Goal: Task Accomplishment & Management: Use online tool/utility

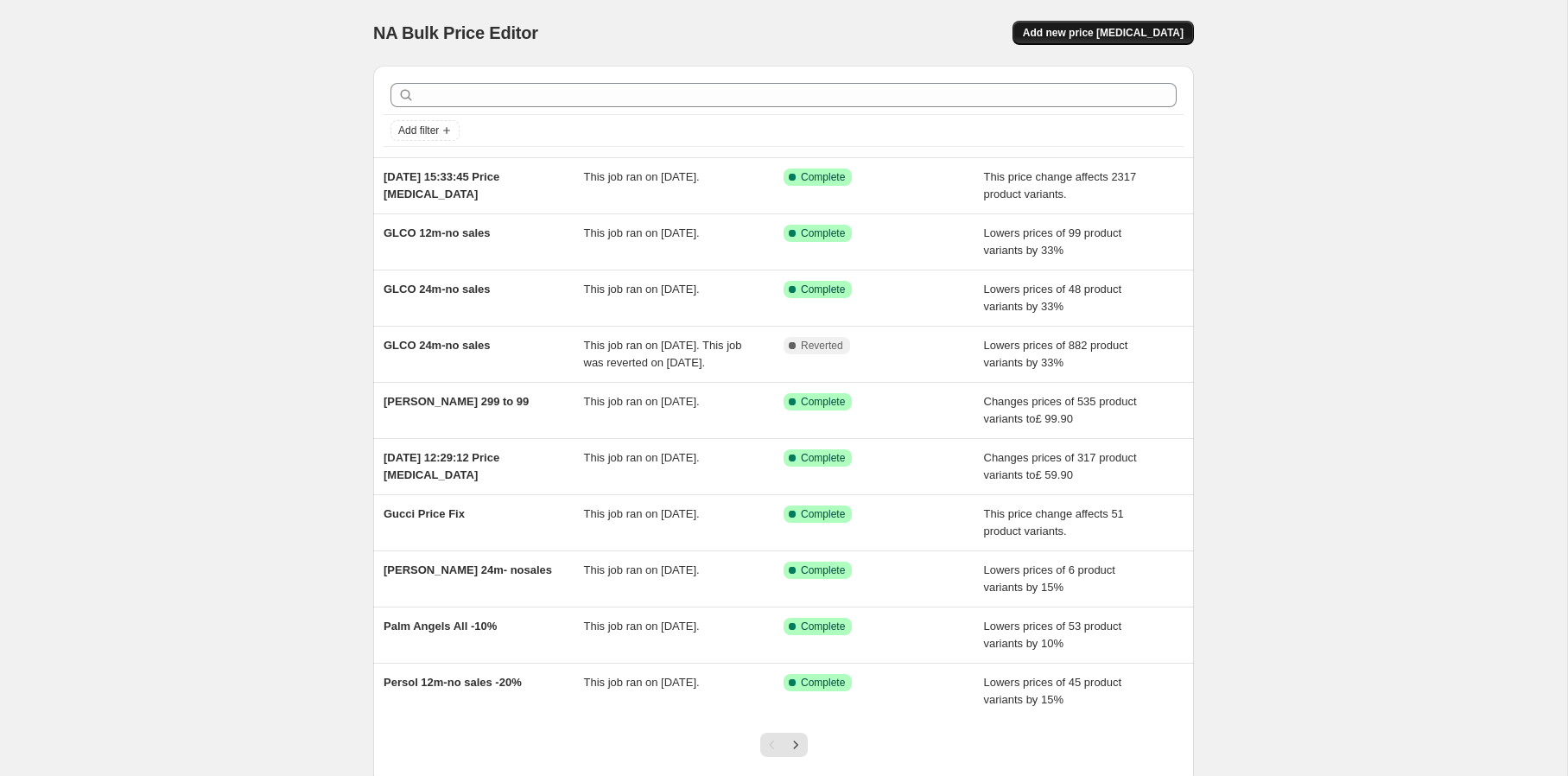
click at [1154, 44] on button "Add new price [MEDICAL_DATA]" at bounding box center [1103, 32] width 181 height 24
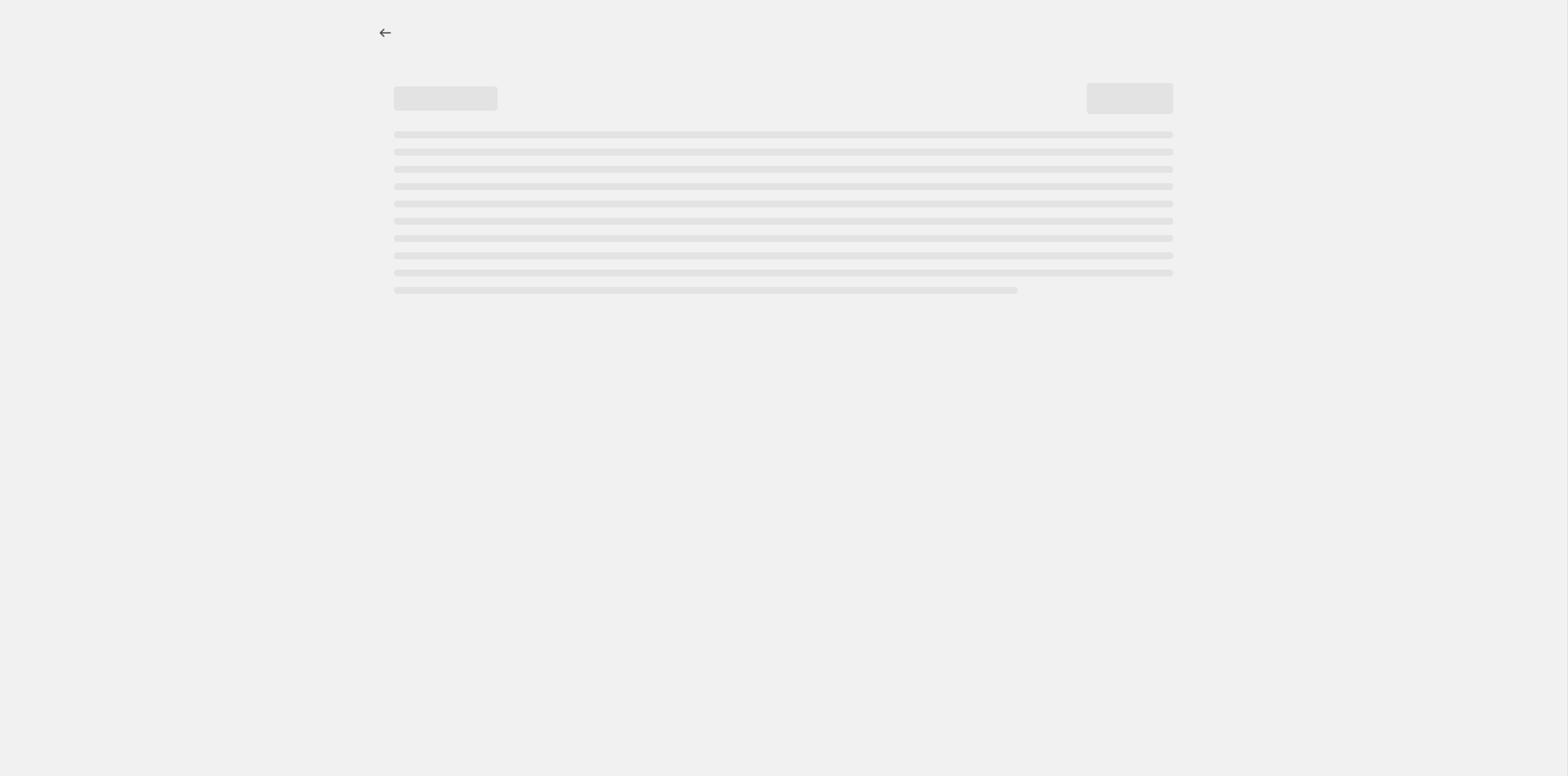
select select "percentage"
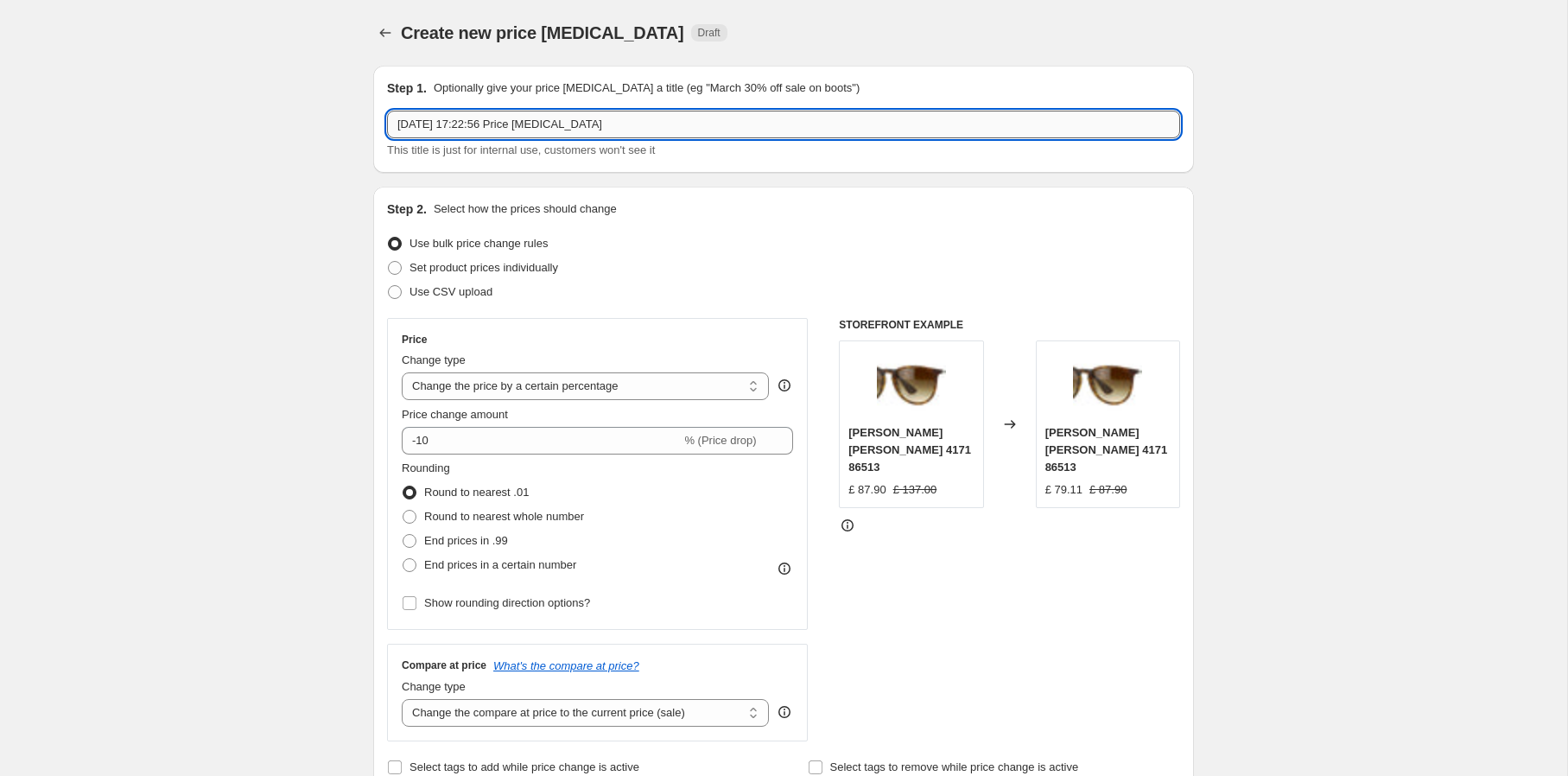
click at [638, 128] on input "3 Oct 2025, 17:22:56 Price change job" at bounding box center [784, 124] width 793 height 28
type input "Cazal 20% weekend drop"
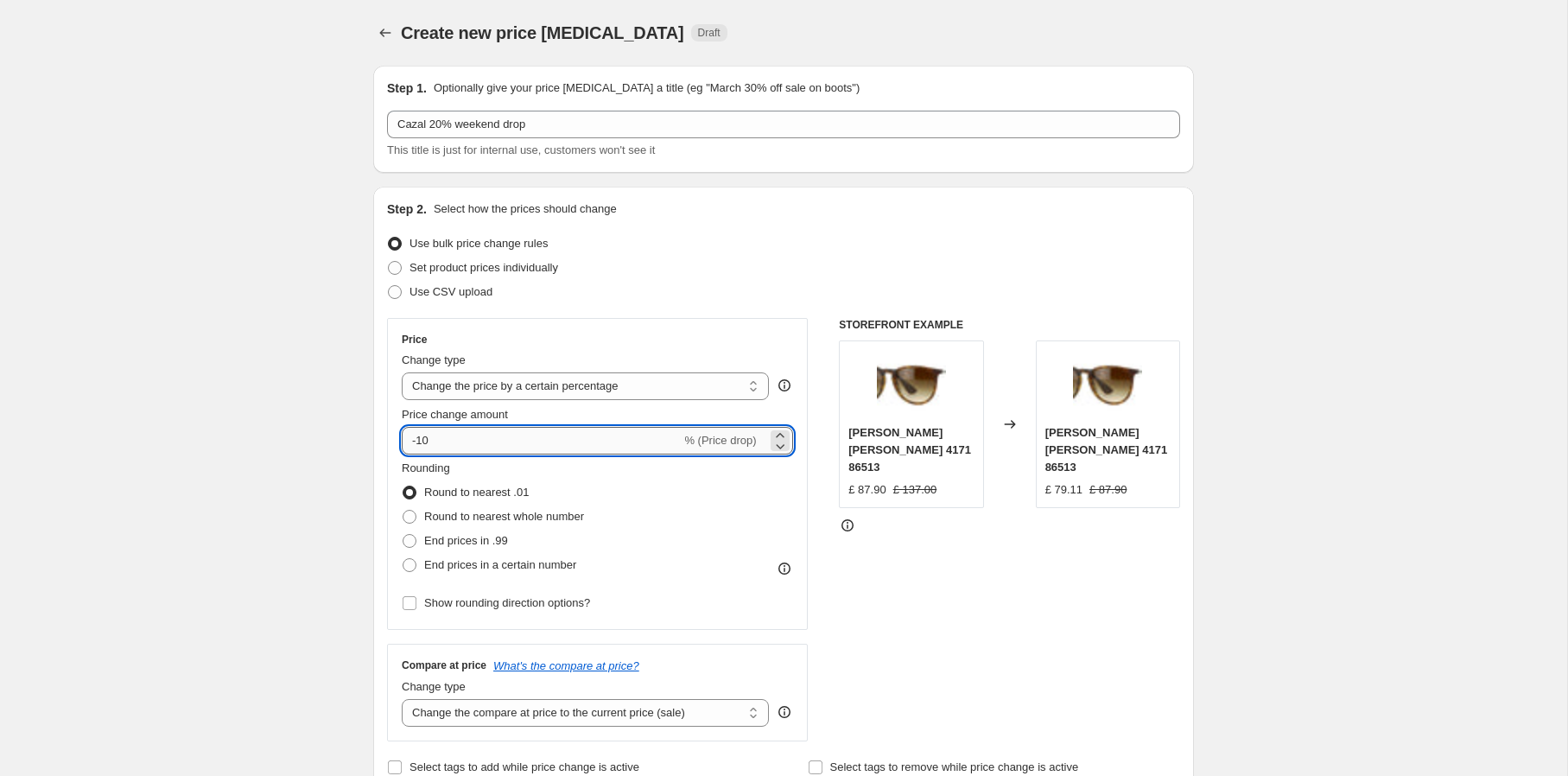
click at [489, 444] on input "-10" at bounding box center [541, 440] width 279 height 28
type input "-1"
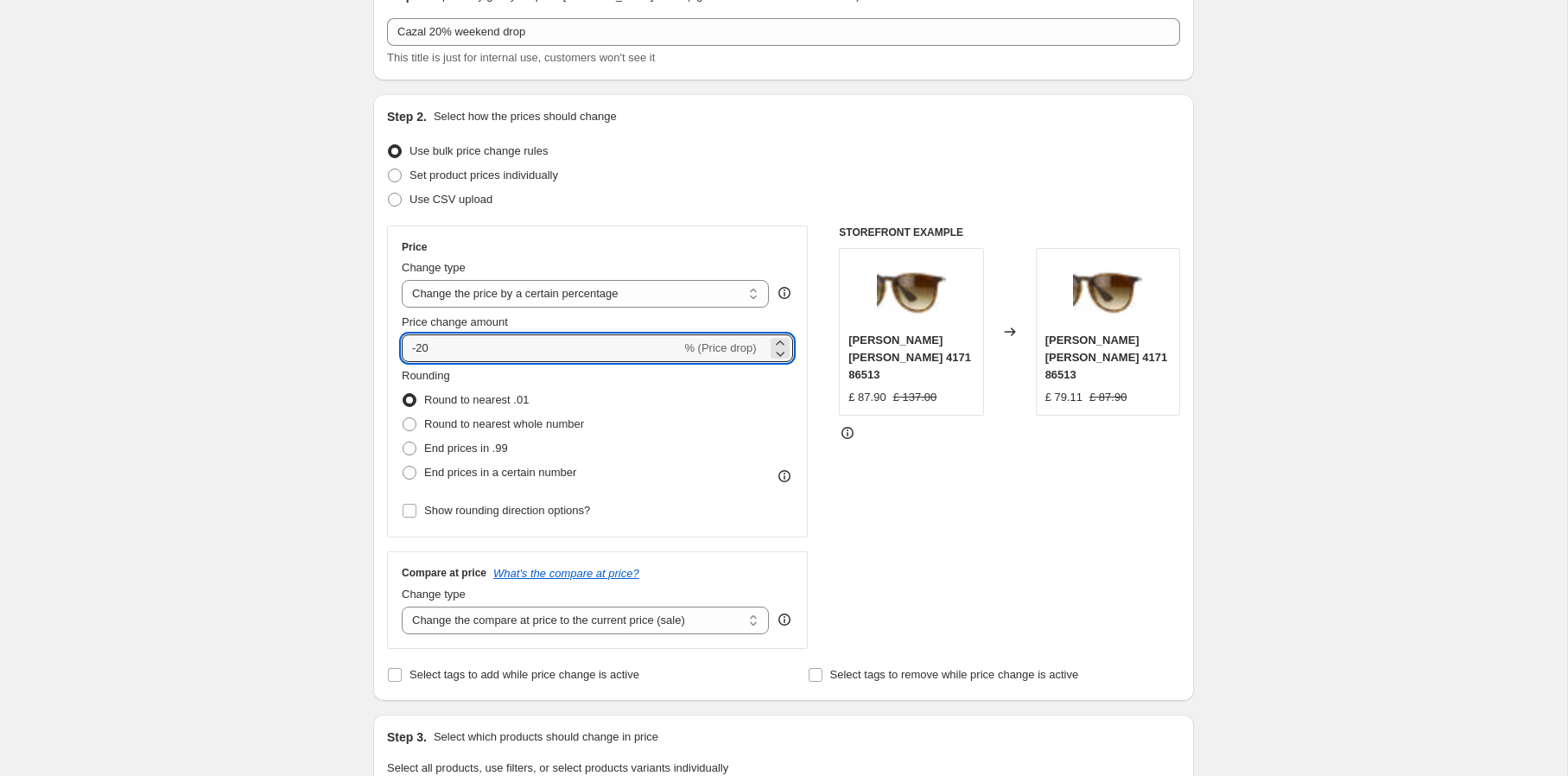
scroll to position [116, 0]
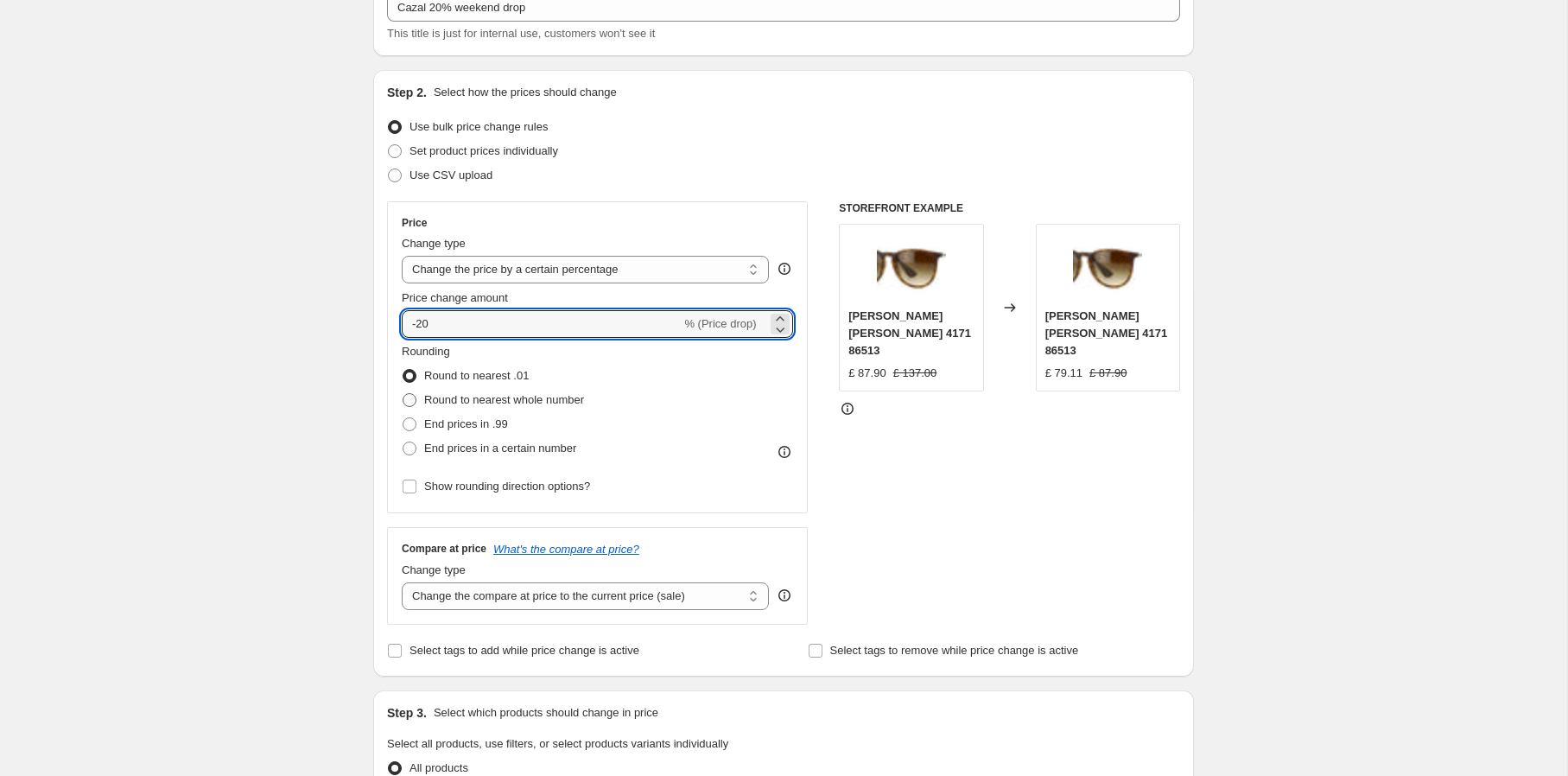
type input "-20"
click at [558, 397] on span "Round to nearest whole number" at bounding box center [503, 399] width 160 height 13
click at [403, 394] on input "Round to nearest whole number" at bounding box center [402, 393] width 1 height 1
radio input "true"
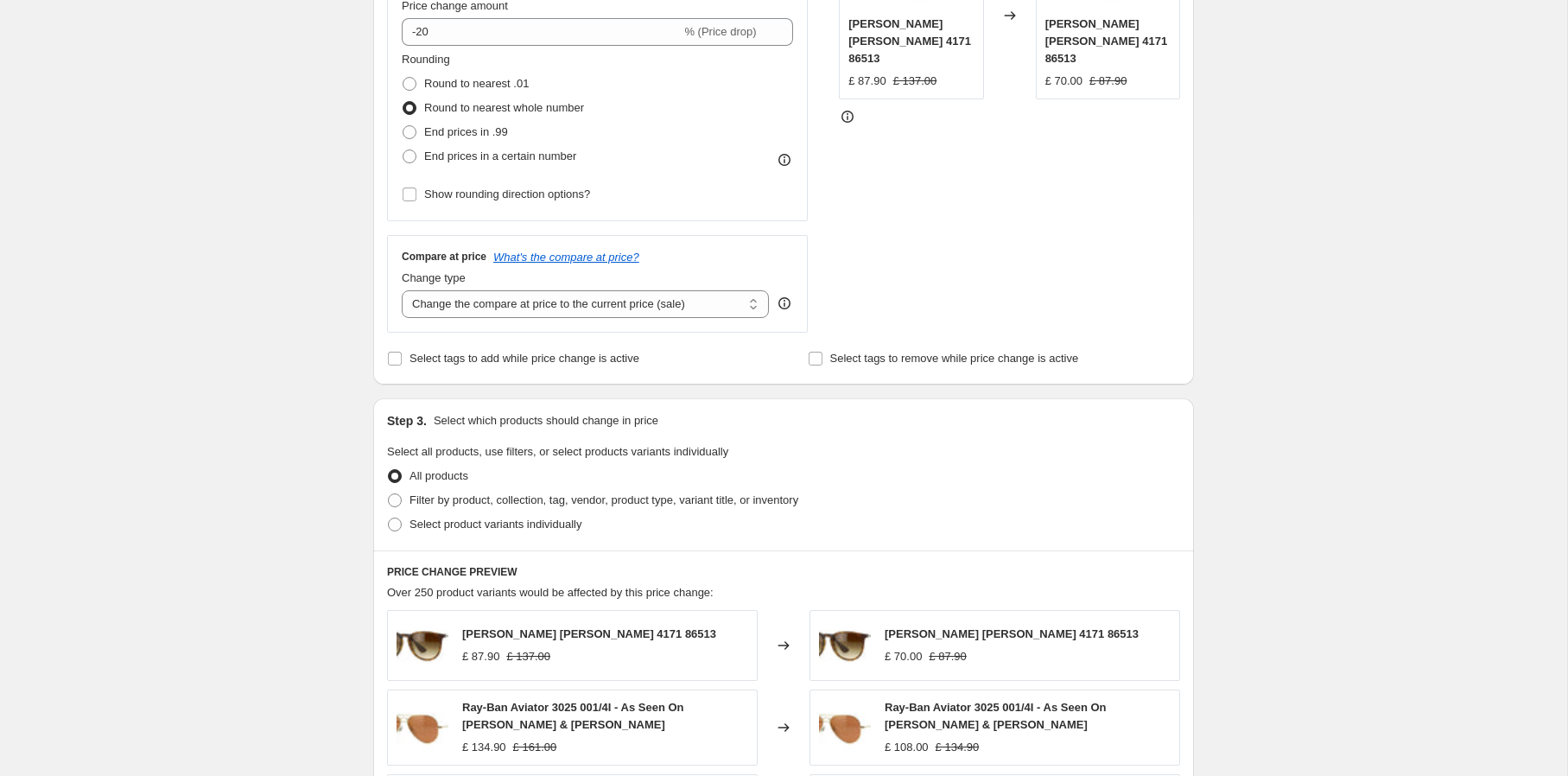
scroll to position [414, 0]
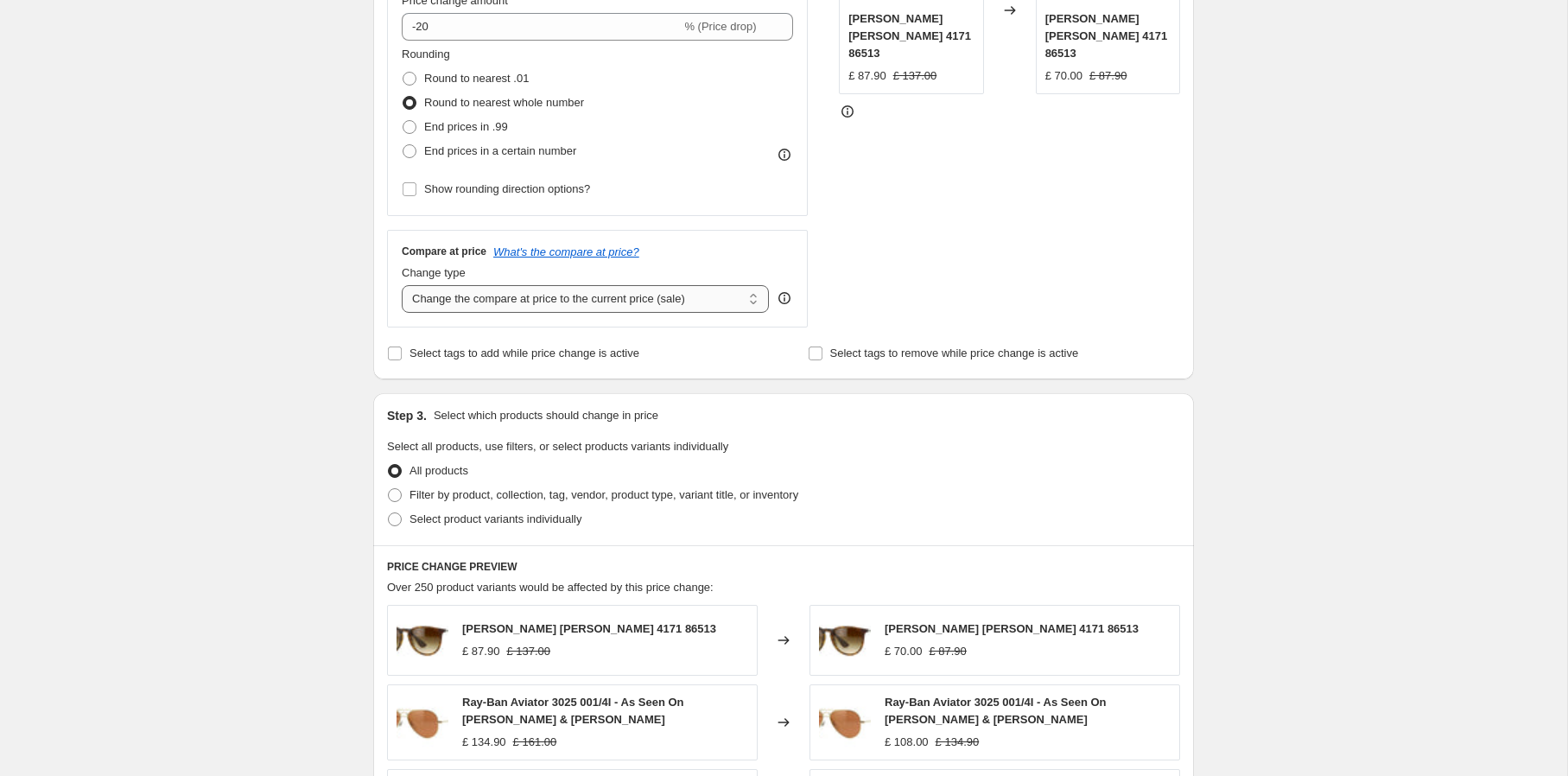
click at [661, 302] on select "Change the compare at price to the current price (sale) Change the compare at p…" at bounding box center [585, 299] width 368 height 28
click at [401, 285] on select "Change the compare at price to the current price (sale) Change the compare at p…" at bounding box center [585, 299] width 368 height 28
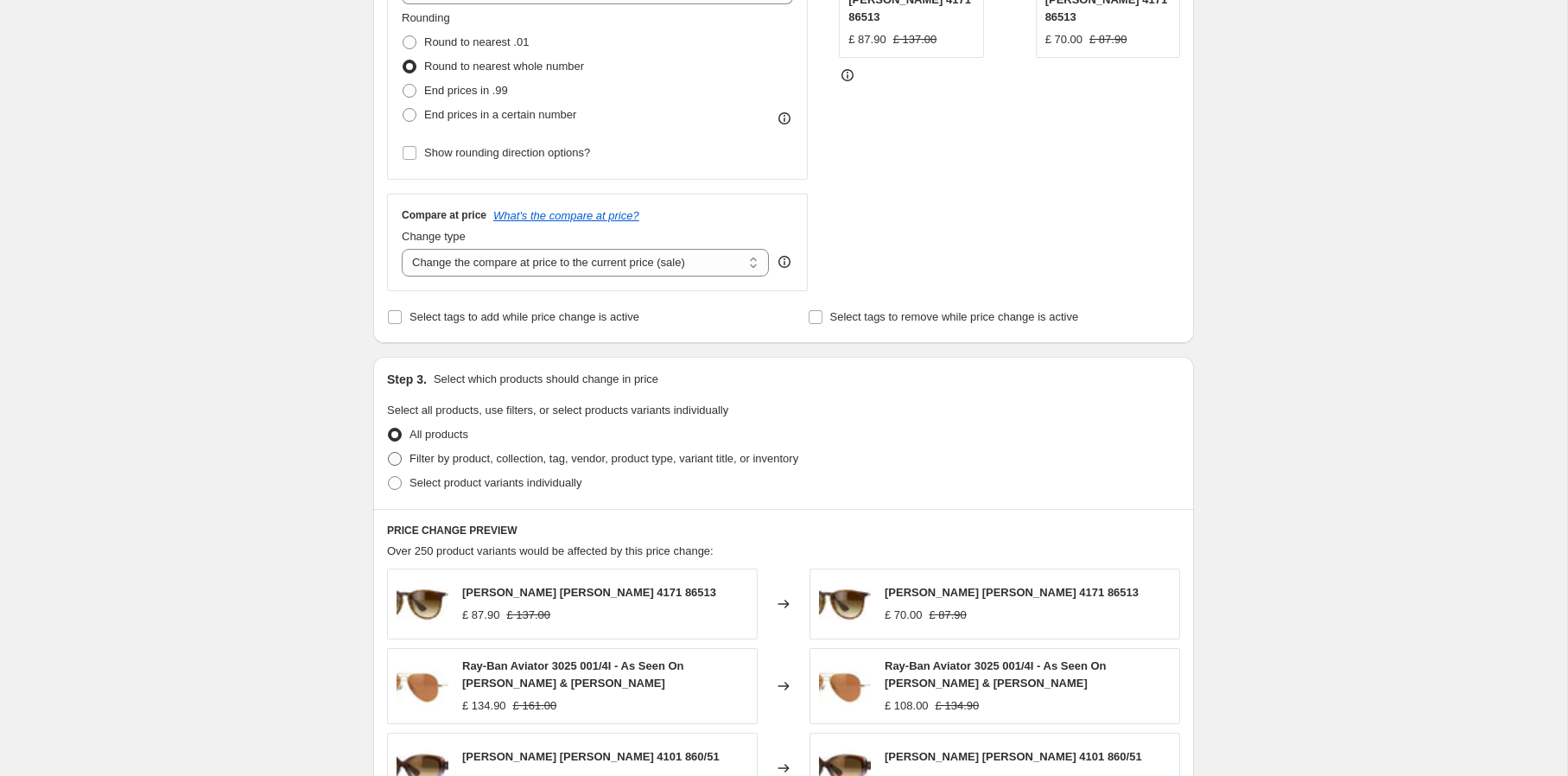
scroll to position [453, 0]
click at [637, 458] on span "Filter by product, collection, tag, vendor, product type, variant title, or inv…" at bounding box center [603, 455] width 389 height 13
click at [389, 450] on input "Filter by product, collection, tag, vendor, product type, variant title, or inv…" at bounding box center [388, 449] width 1 height 1
radio input "true"
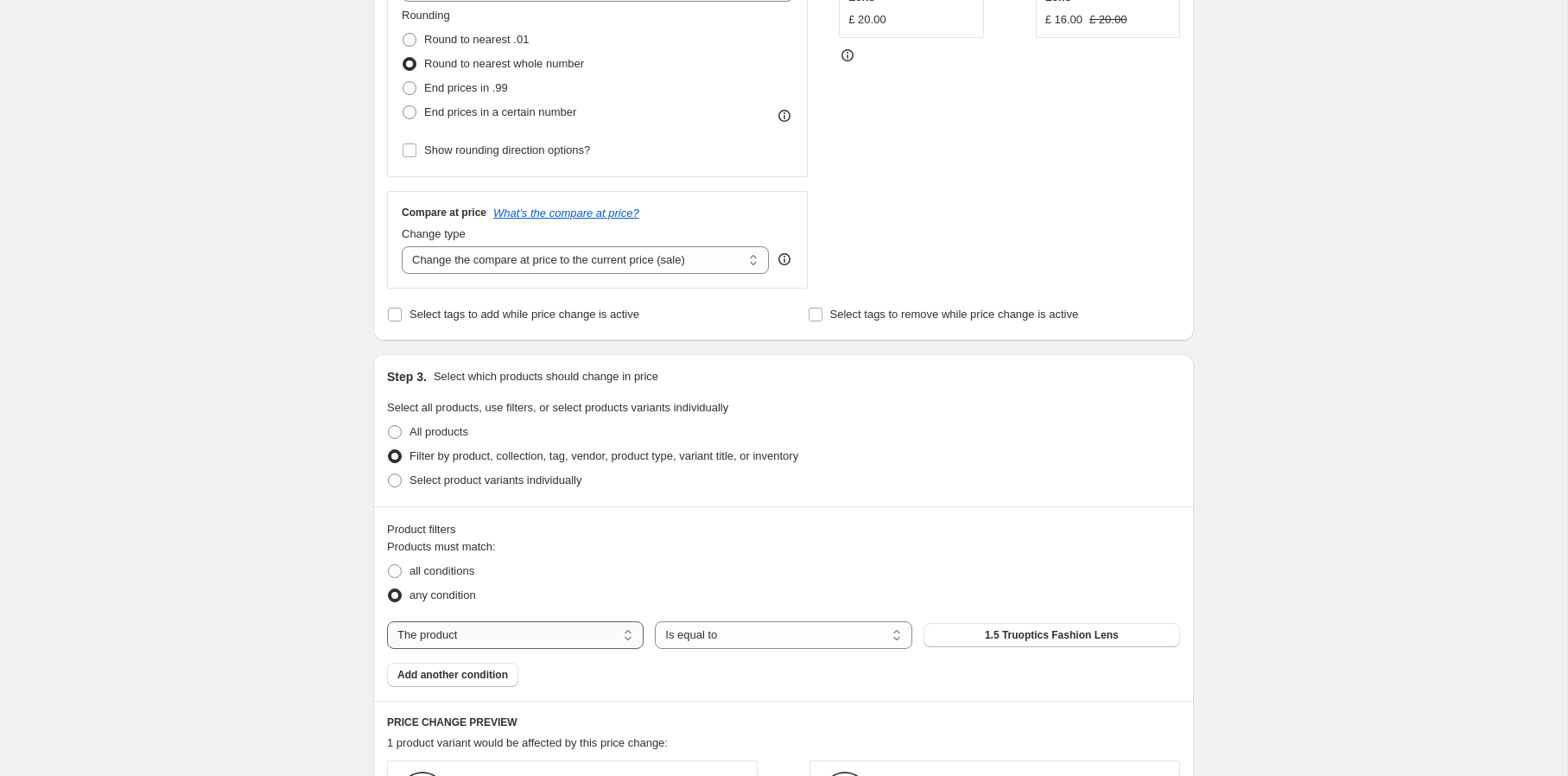
click at [513, 633] on select "The product The product's collection The product's tag The product's vendor The…" at bounding box center [515, 635] width 257 height 28
select select "vendor"
click at [974, 638] on button "Adidas" at bounding box center [1051, 634] width 257 height 24
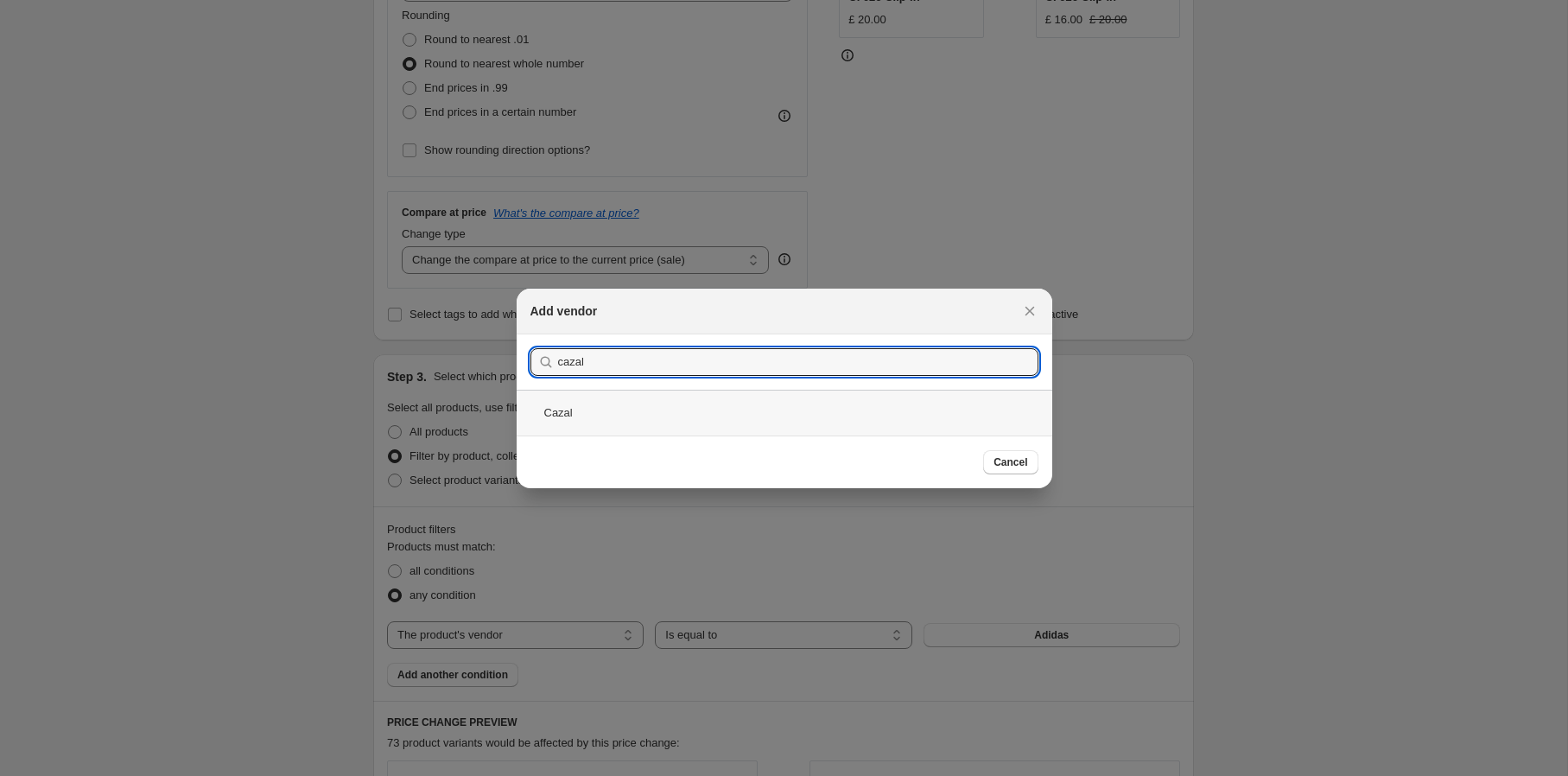
type input "cazal"
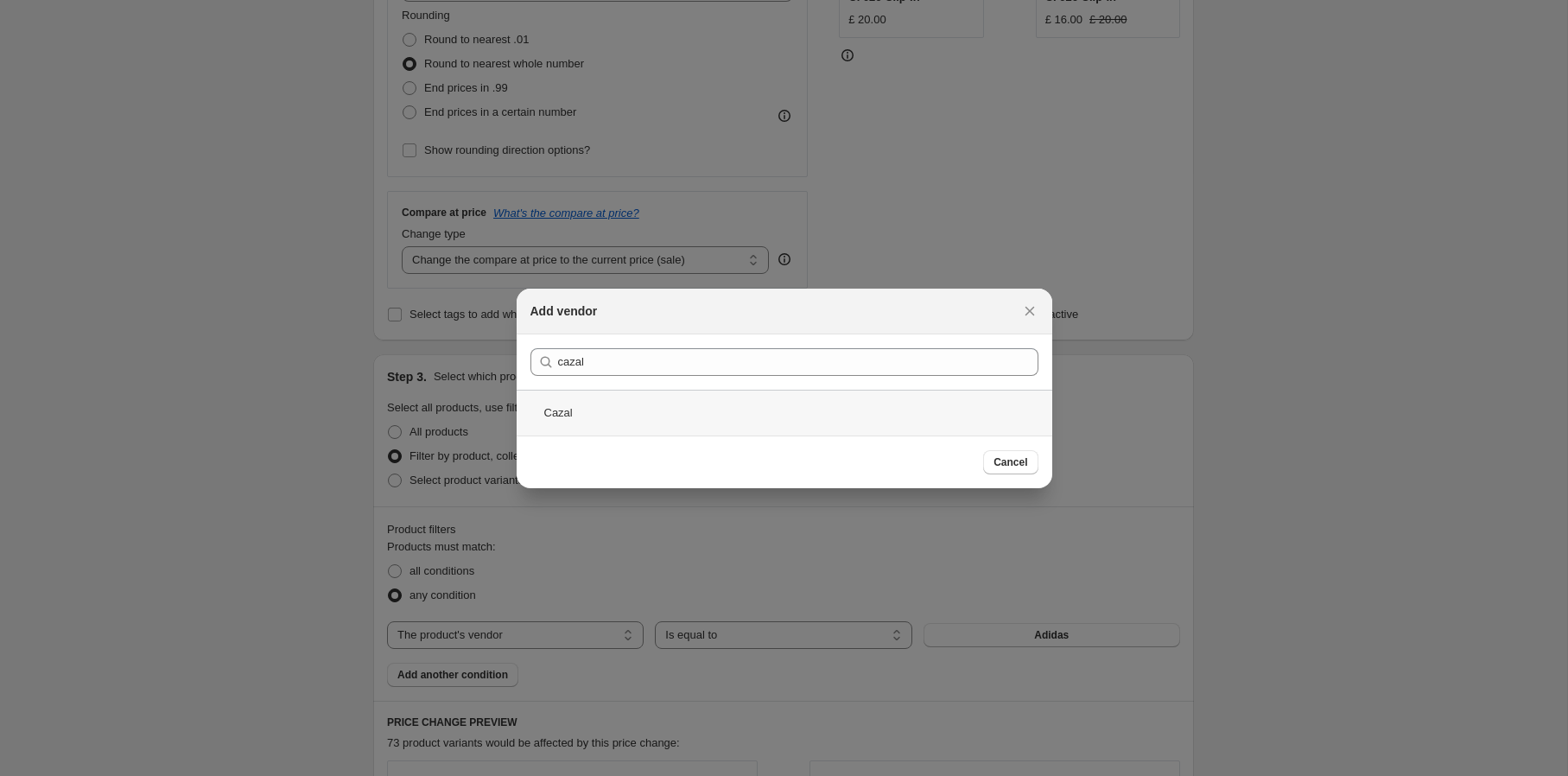
click at [656, 408] on div "Cazal" at bounding box center [784, 412] width 535 height 46
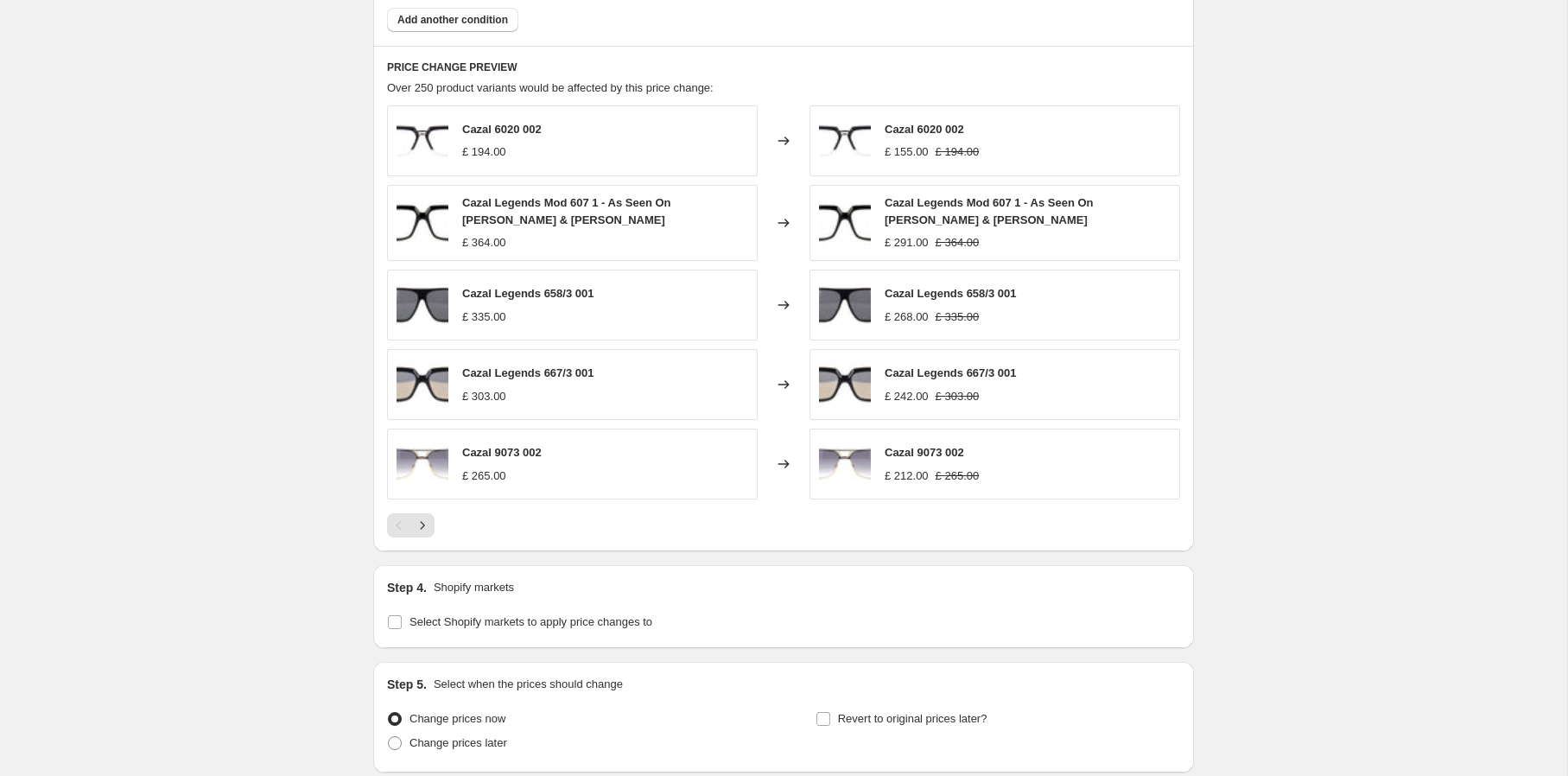
scroll to position [1248, 0]
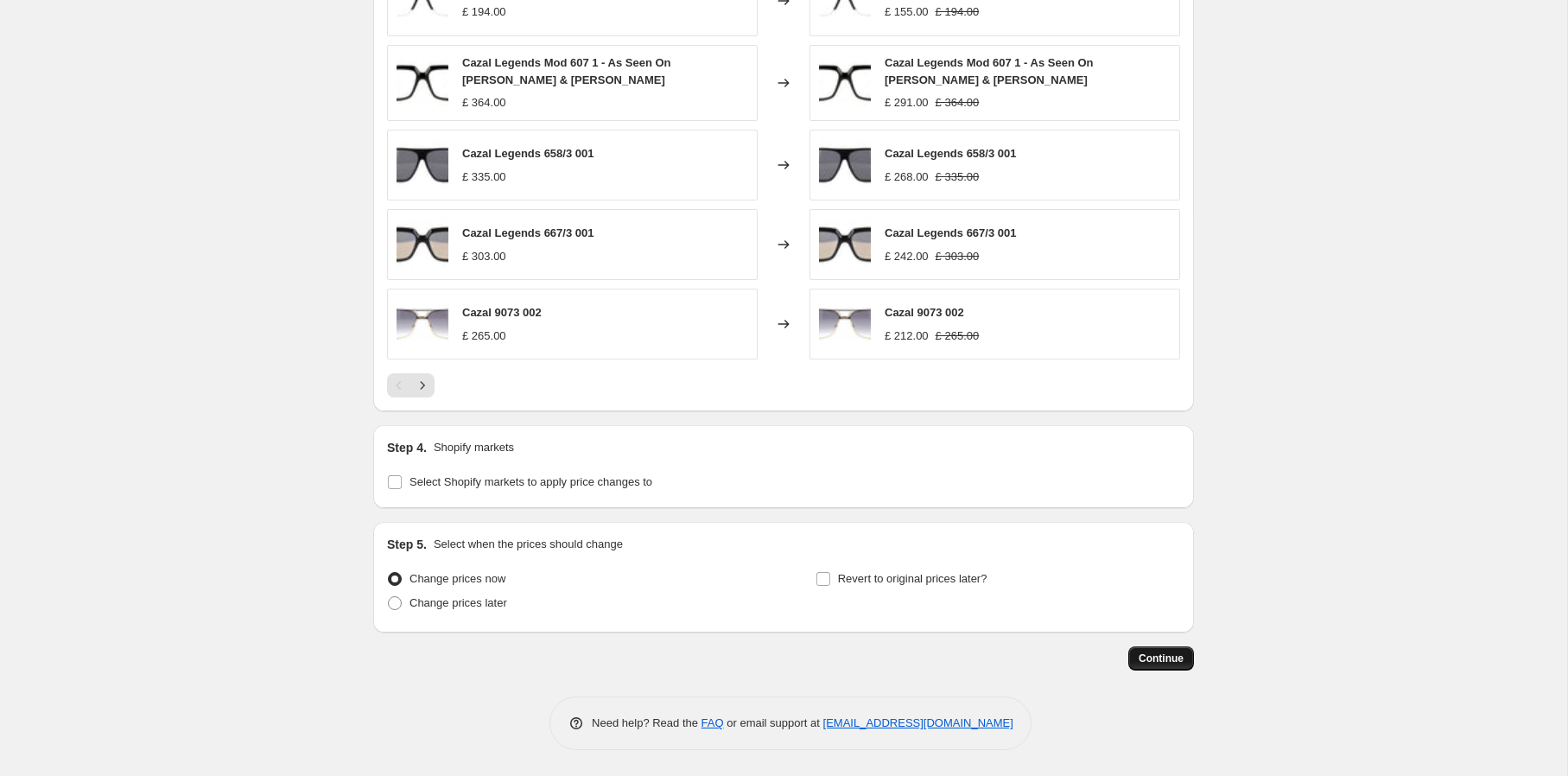
click at [1158, 654] on span "Continue" at bounding box center [1161, 659] width 45 height 14
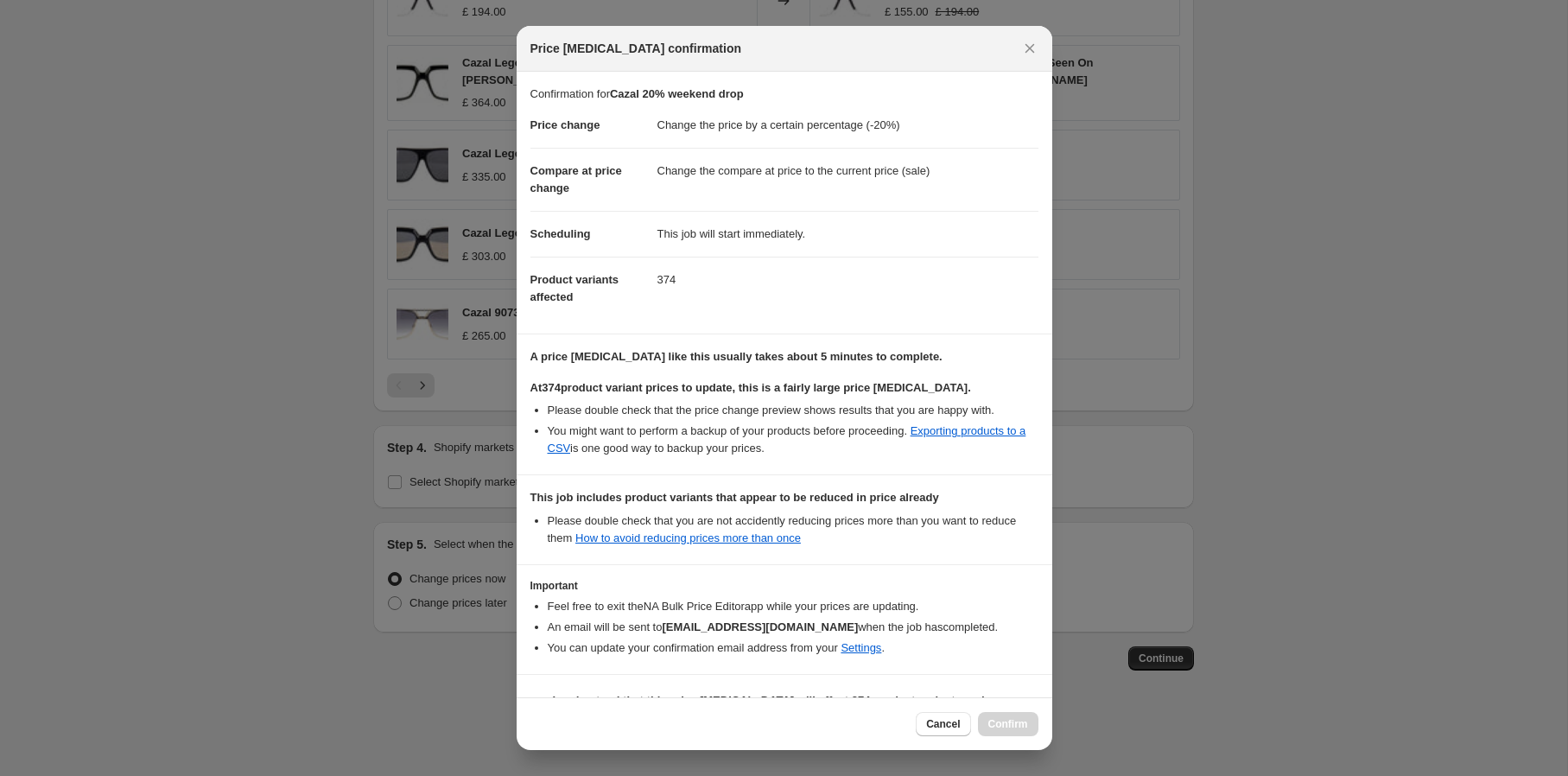
scroll to position [47, 0]
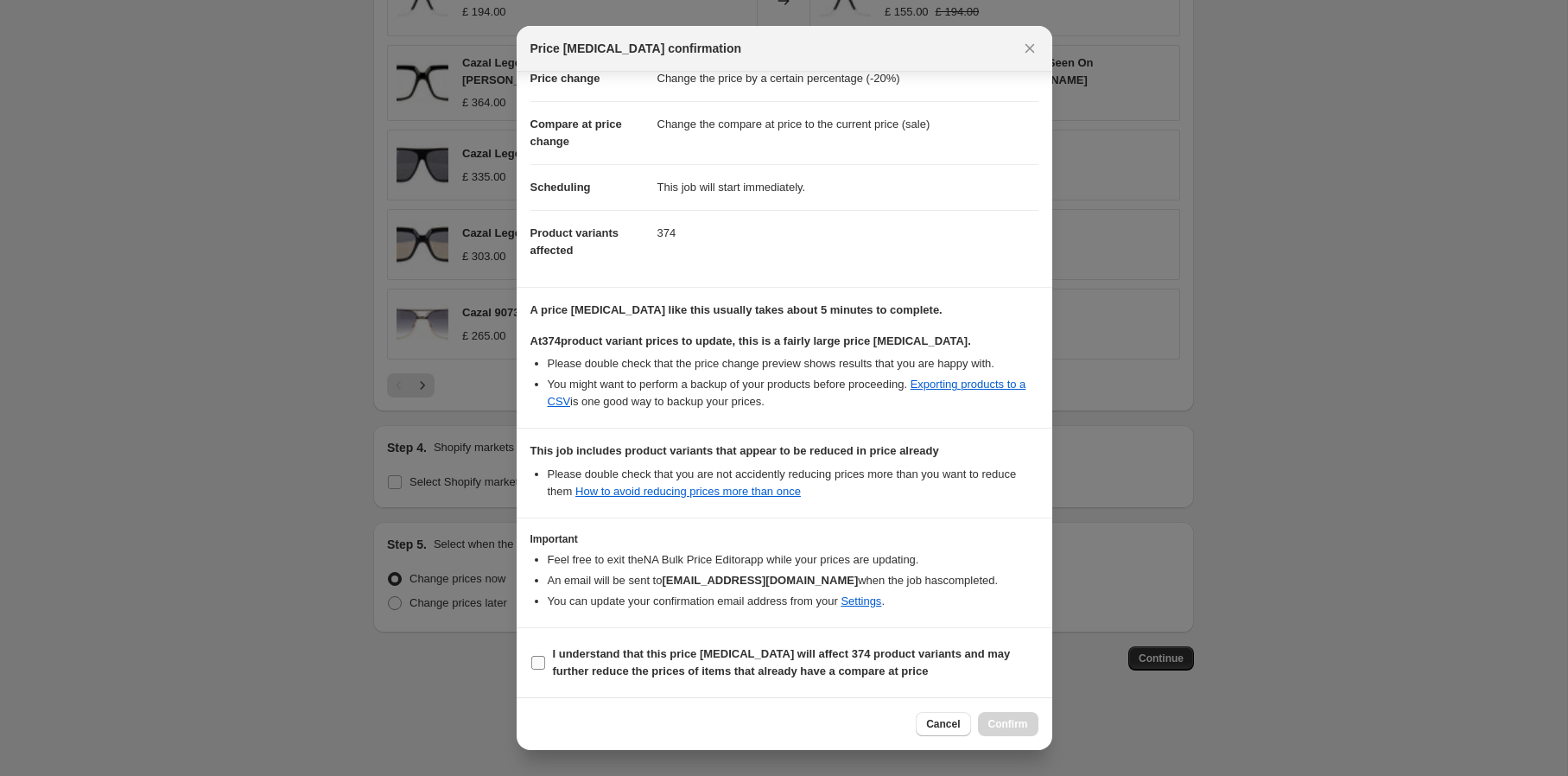
click at [684, 662] on span "I understand that this price change job will affect 374 product variants and ma…" at bounding box center [795, 663] width 486 height 35
click at [545, 662] on input "I understand that this price change job will affect 374 product variants and ma…" at bounding box center [538, 663] width 14 height 14
checkbox input "true"
click at [1024, 724] on span "Confirm" at bounding box center [1008, 725] width 40 height 14
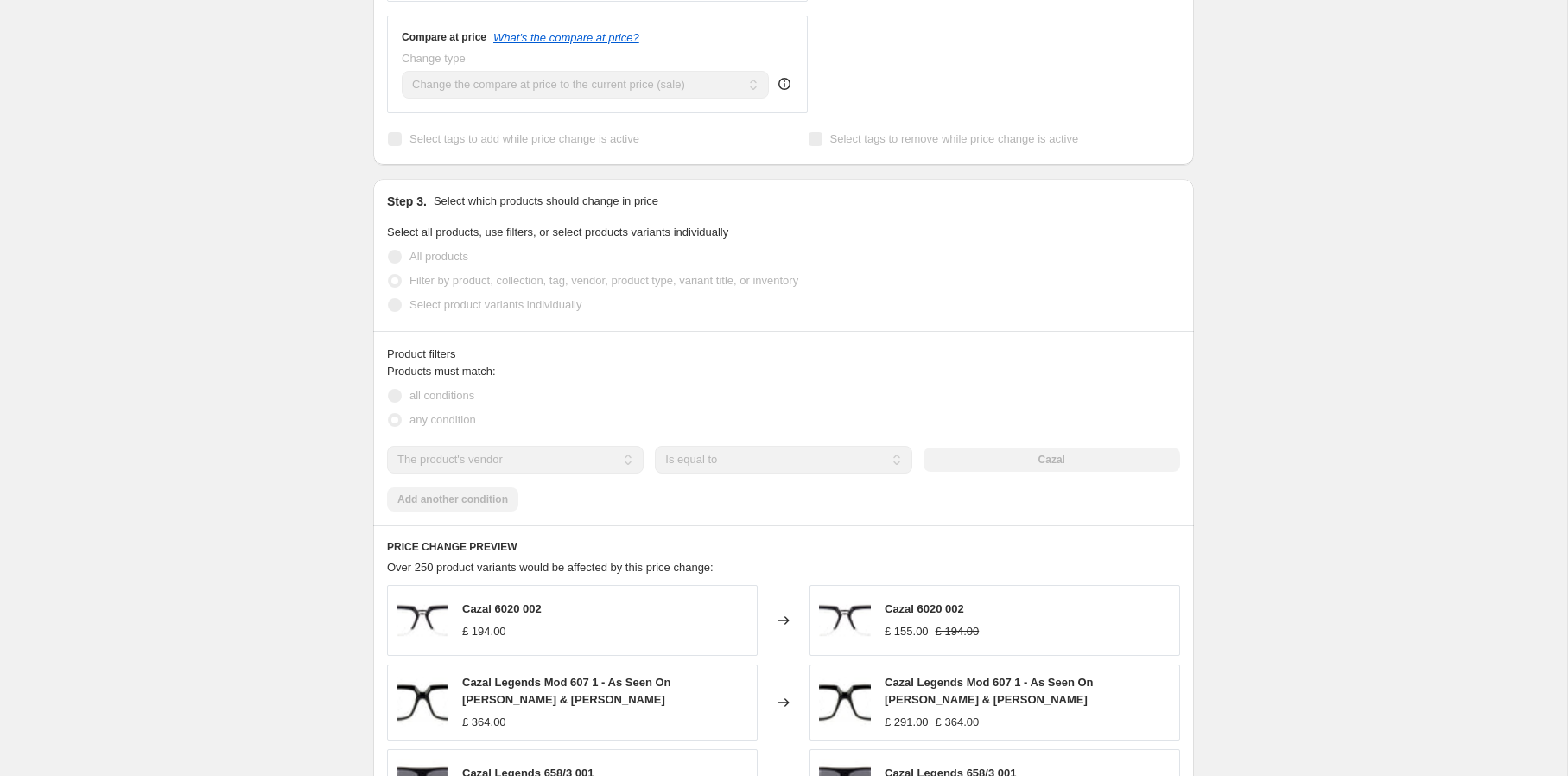
scroll to position [0, 0]
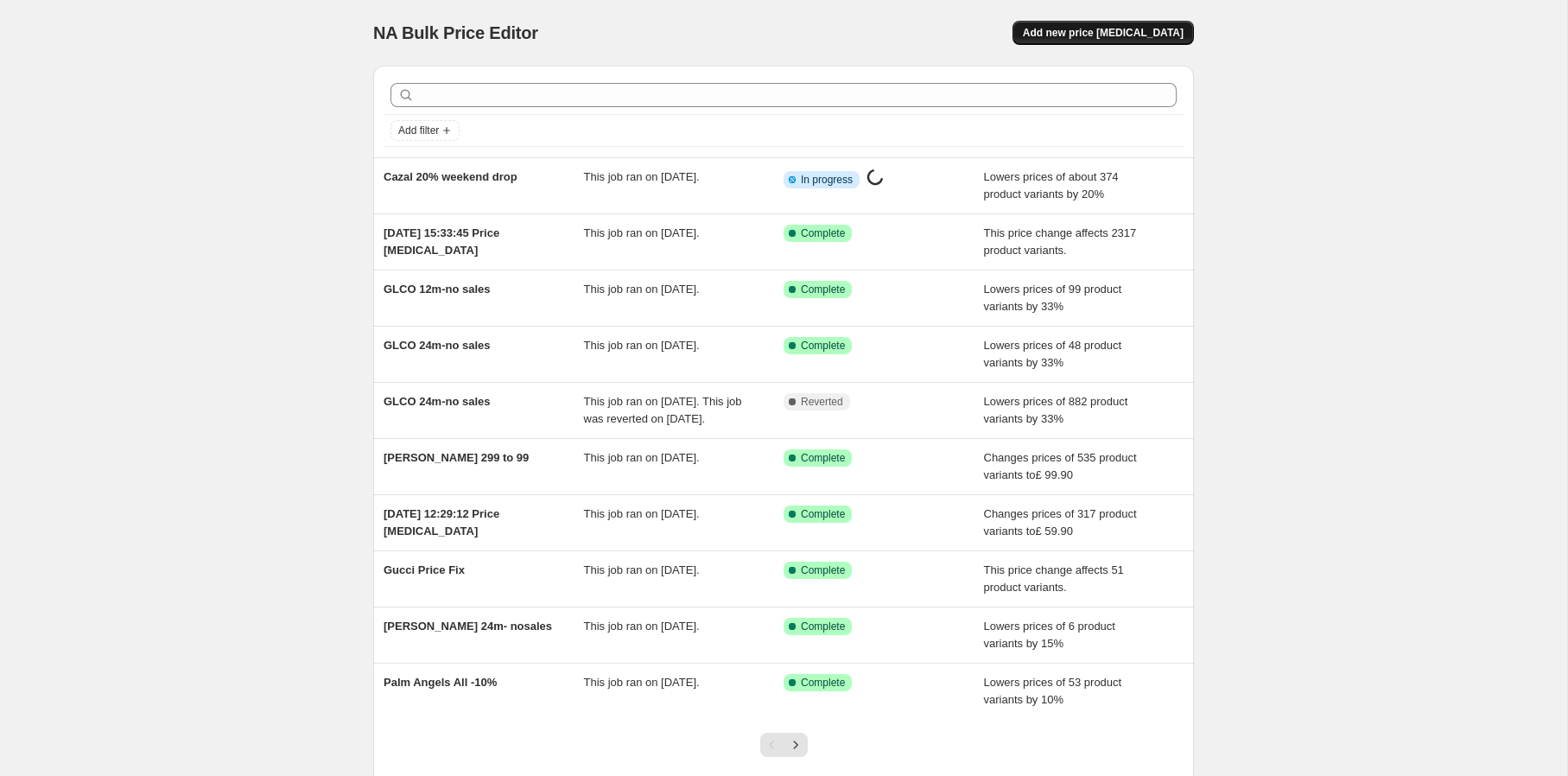
click at [1118, 30] on span "Add new price change job" at bounding box center [1104, 33] width 161 height 14
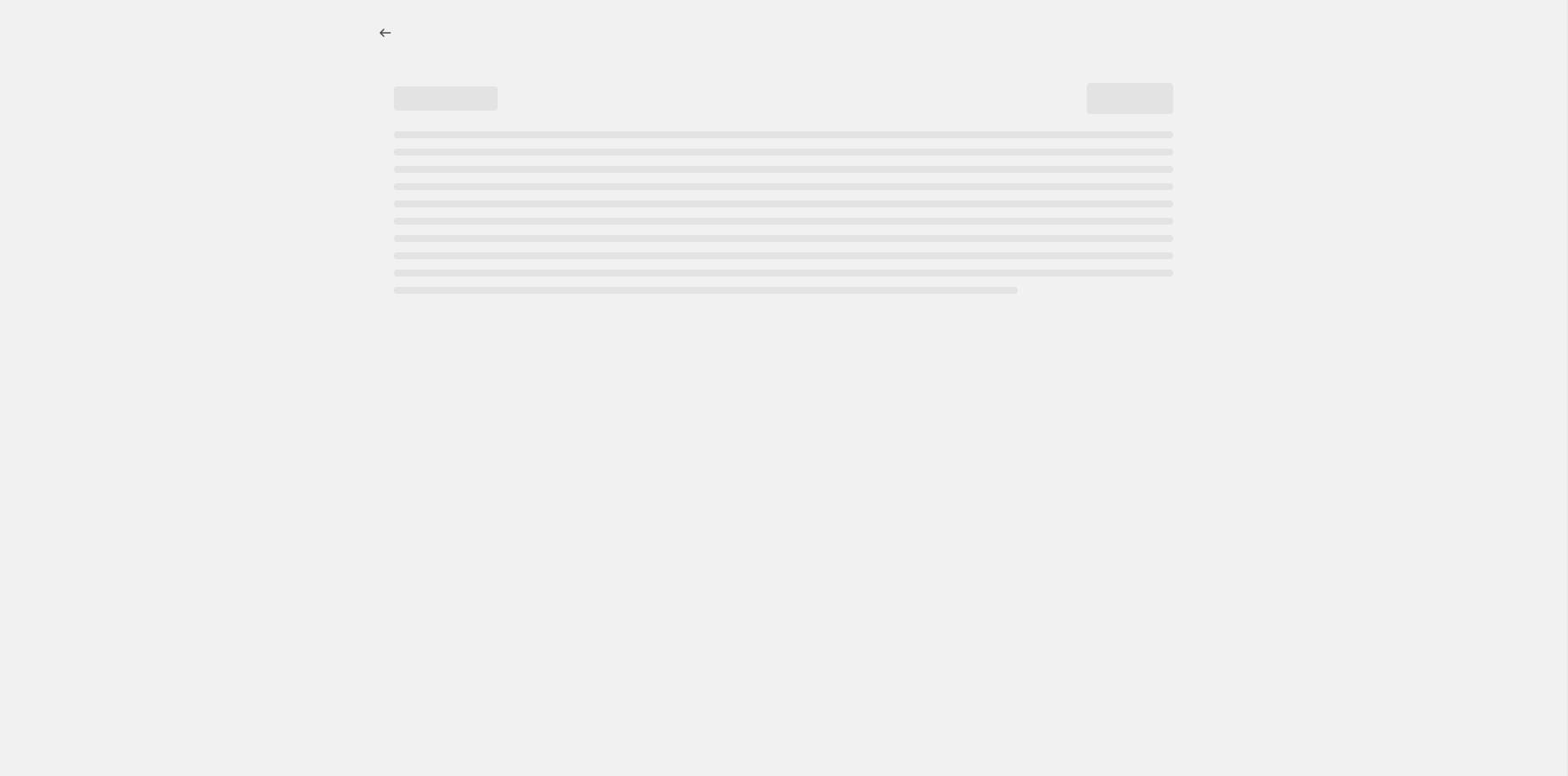
select select "percentage"
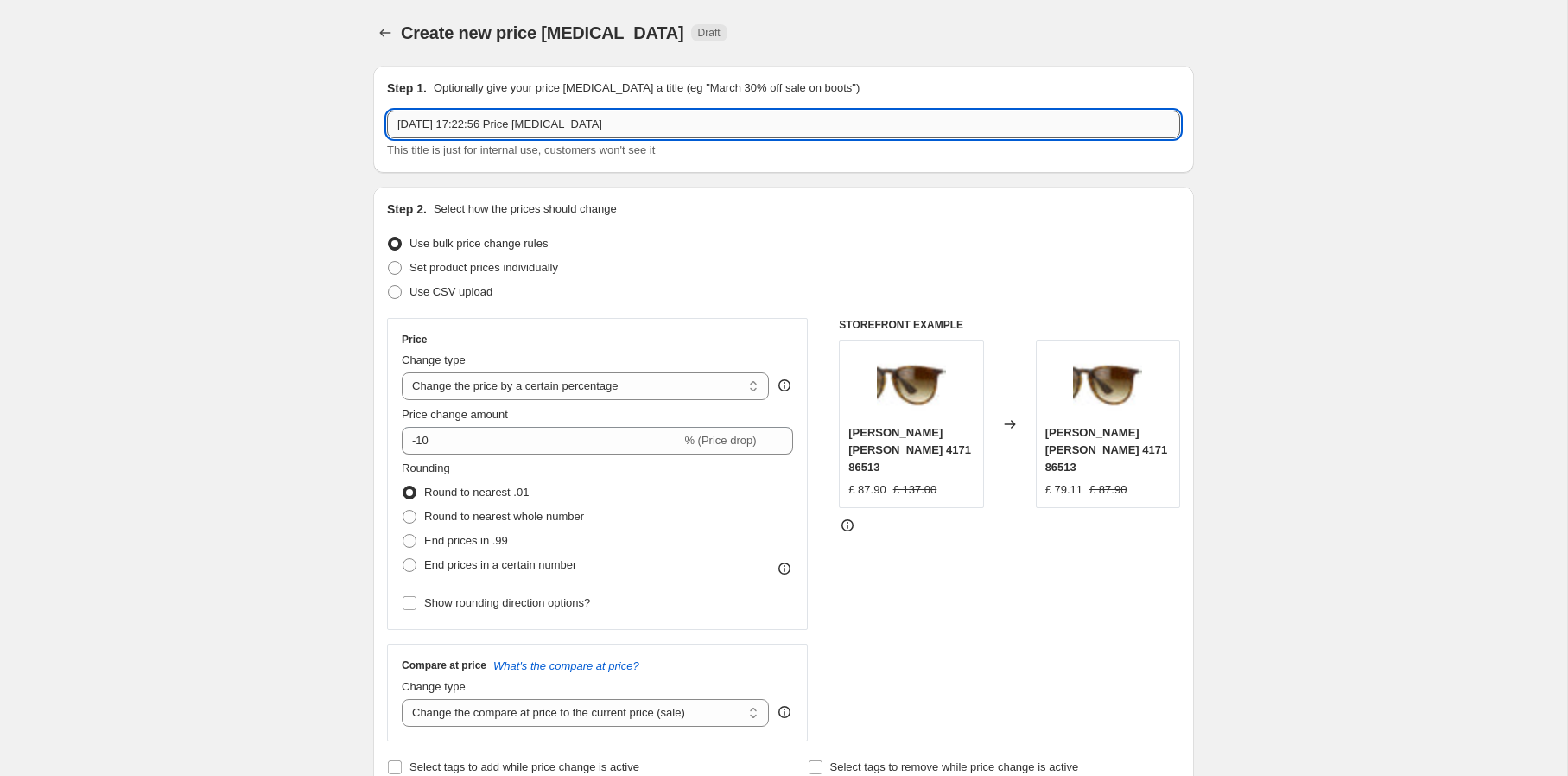
click at [659, 116] on input "3 Oct 2025, 17:22:56 Price change job" at bounding box center [784, 124] width 793 height 28
type input "weekend valention and balmain drop 20%"
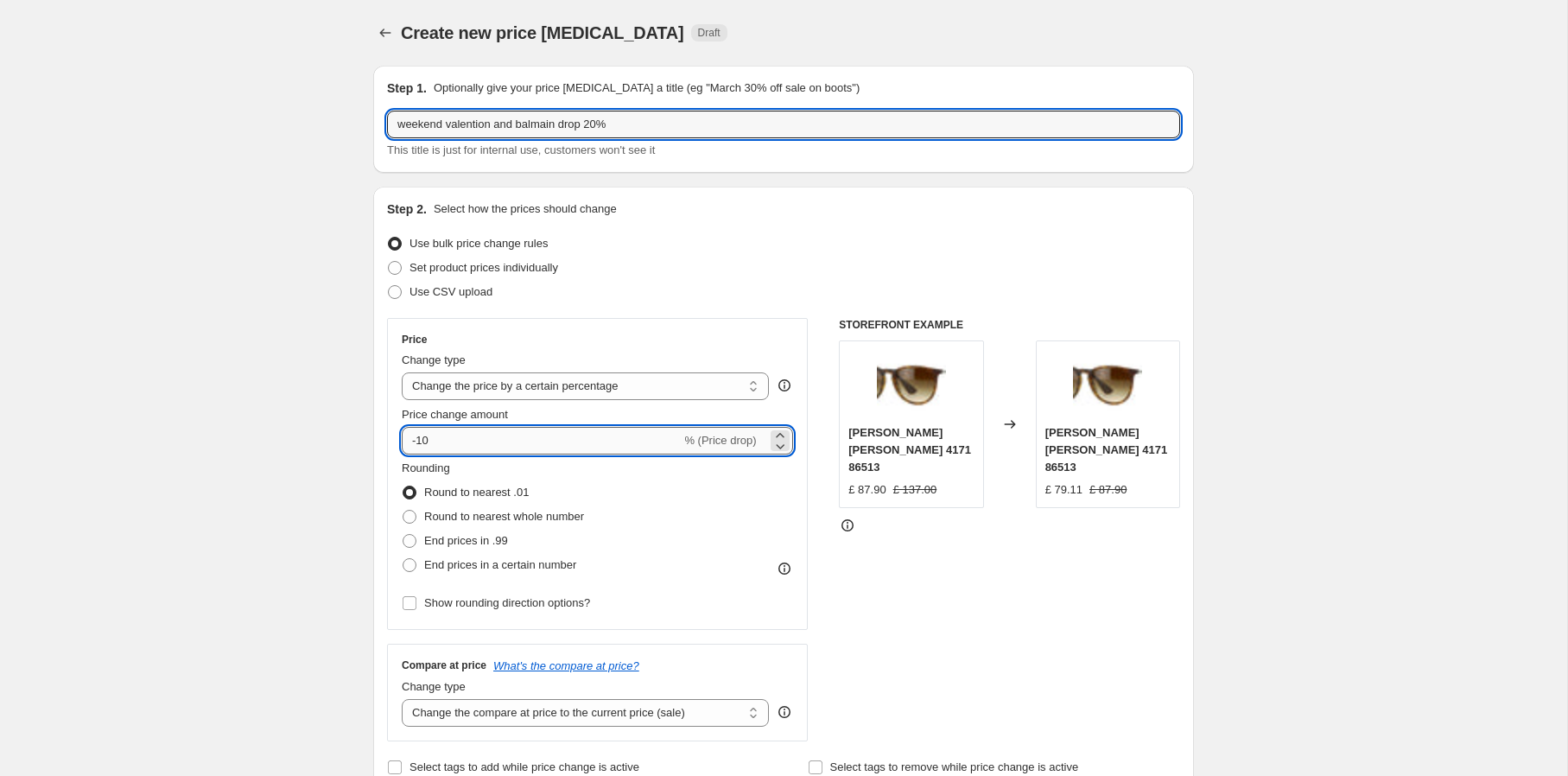
click at [486, 437] on input "-10" at bounding box center [541, 440] width 279 height 28
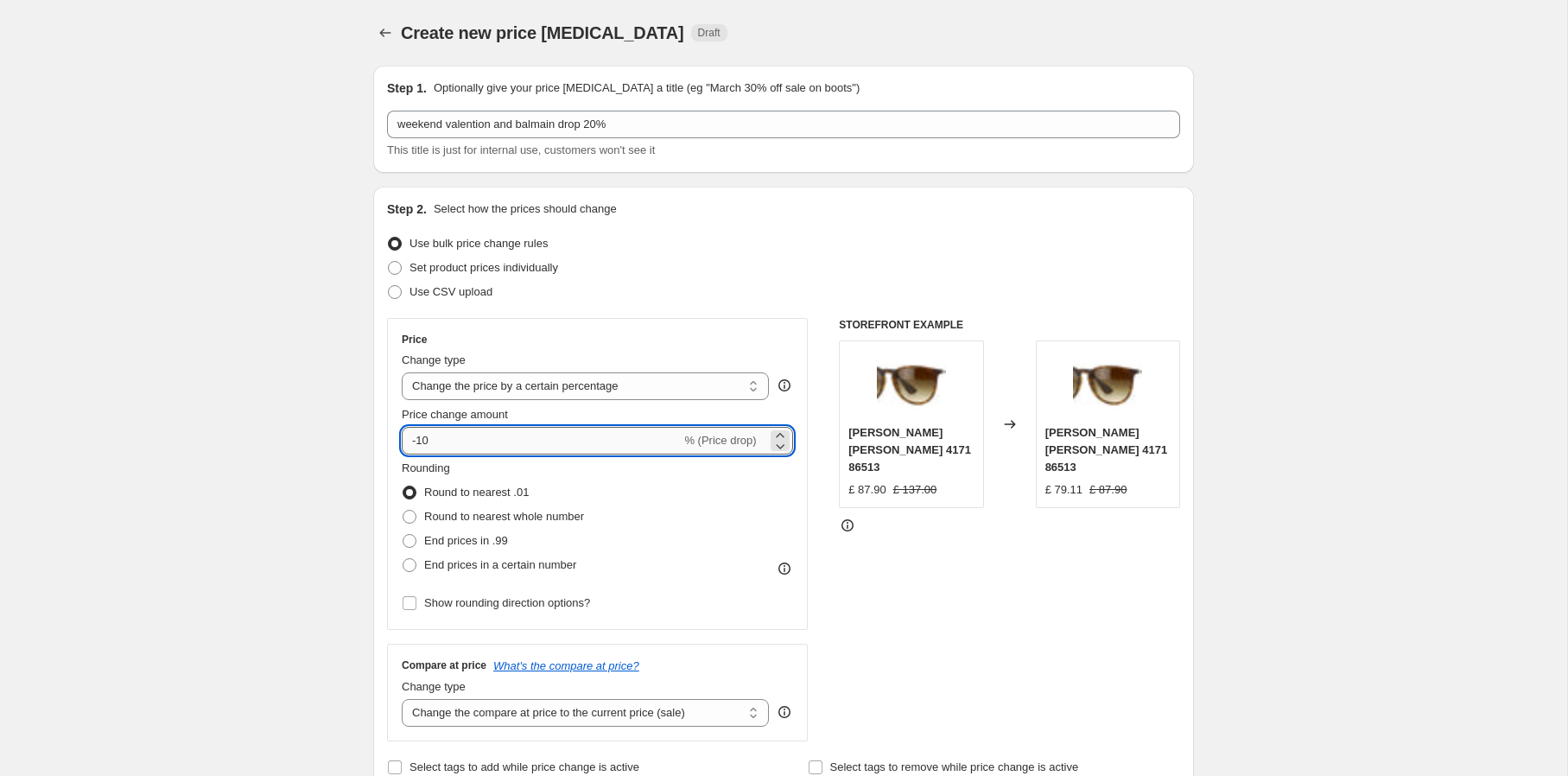
type input "-1"
type input "-20"
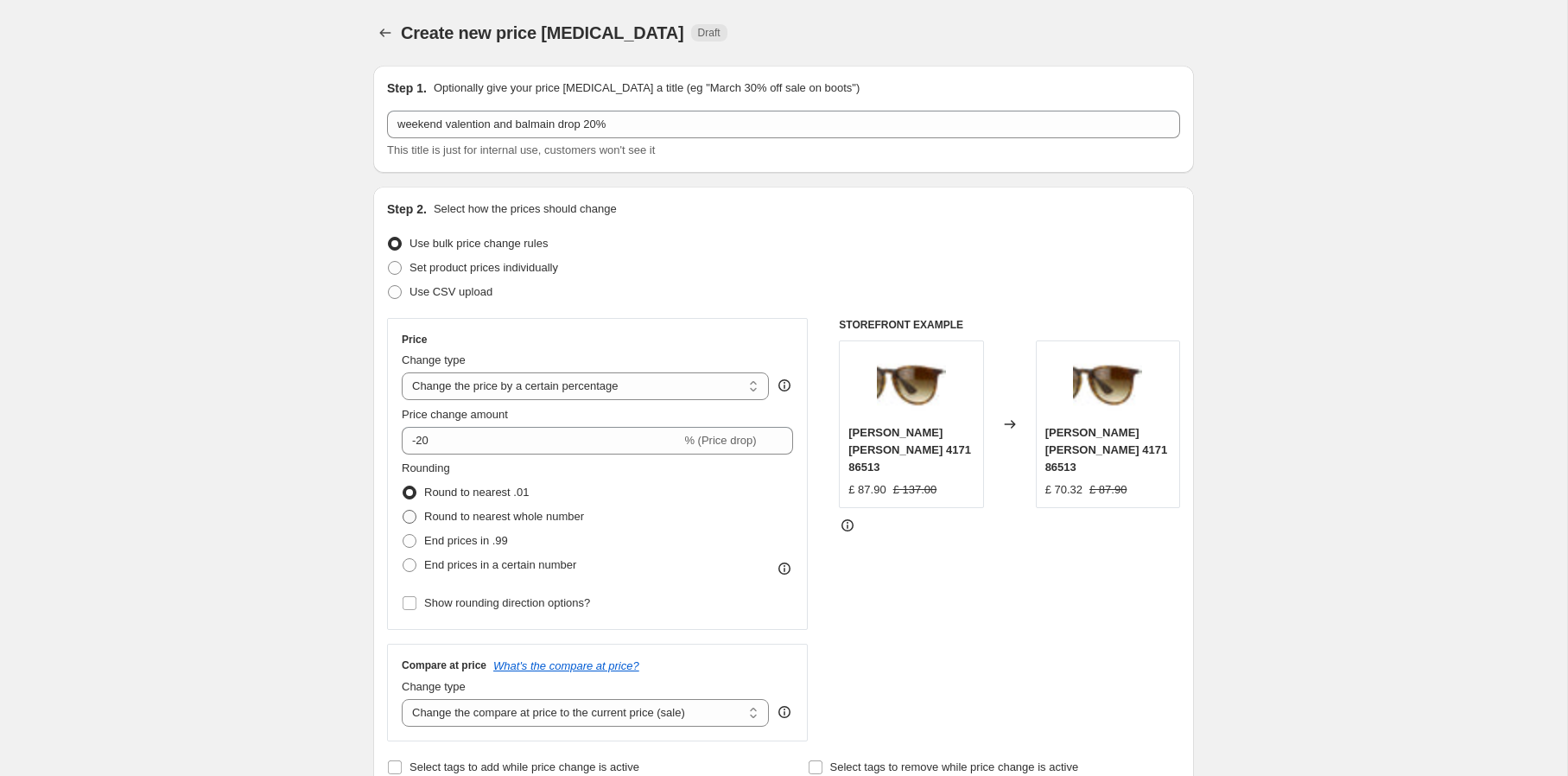
click at [498, 523] on span "Round to nearest whole number" at bounding box center [503, 517] width 160 height 17
click at [403, 511] on input "Round to nearest whole number" at bounding box center [402, 510] width 1 height 1
radio input "true"
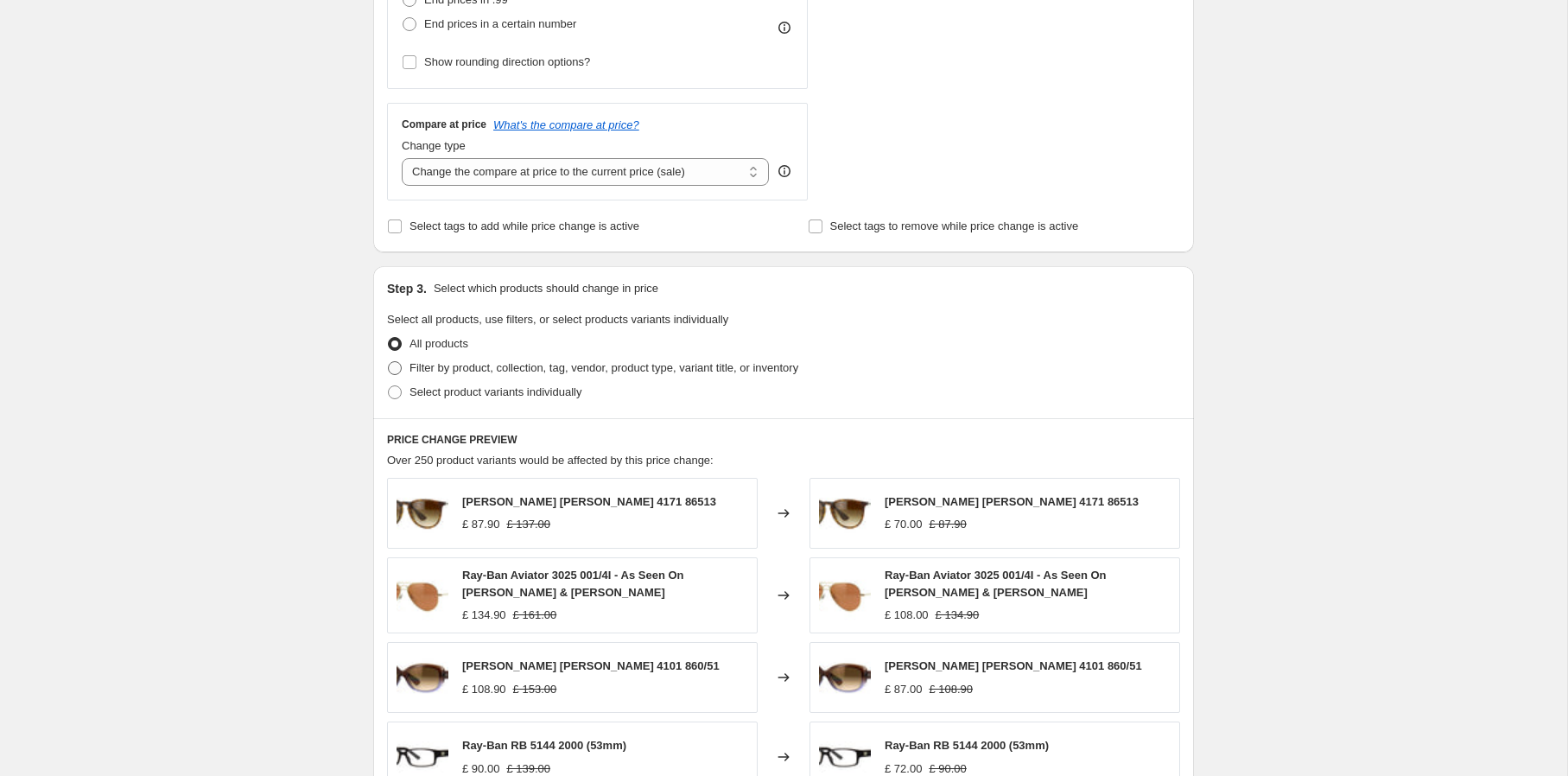
click at [555, 366] on span "Filter by product, collection, tag, vendor, product type, variant title, or inv…" at bounding box center [603, 367] width 389 height 13
click at [389, 362] on input "Filter by product, collection, tag, vendor, product type, variant title, or inv…" at bounding box center [388, 361] width 1 height 1
radio input "true"
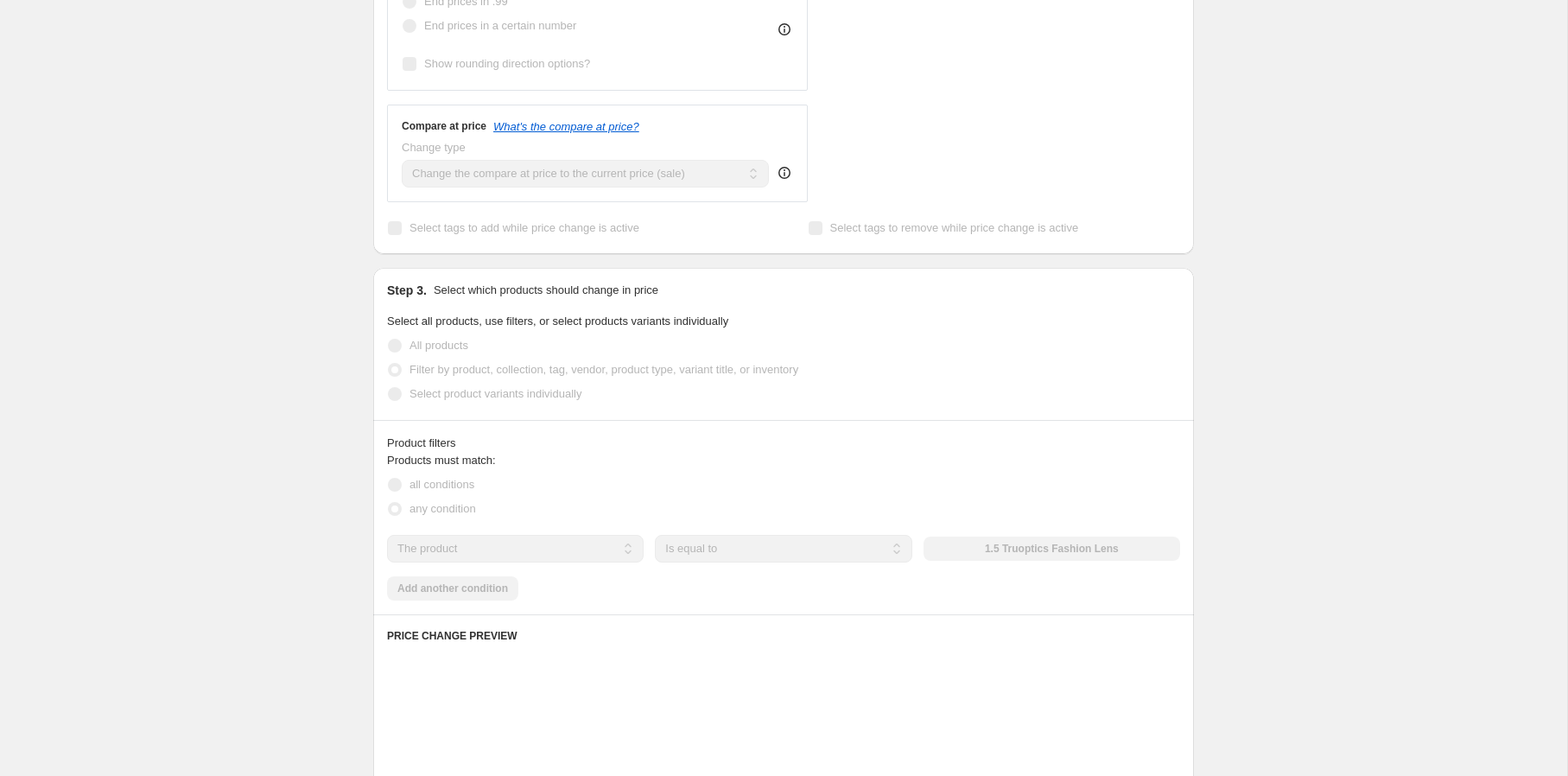
scroll to position [538, 0]
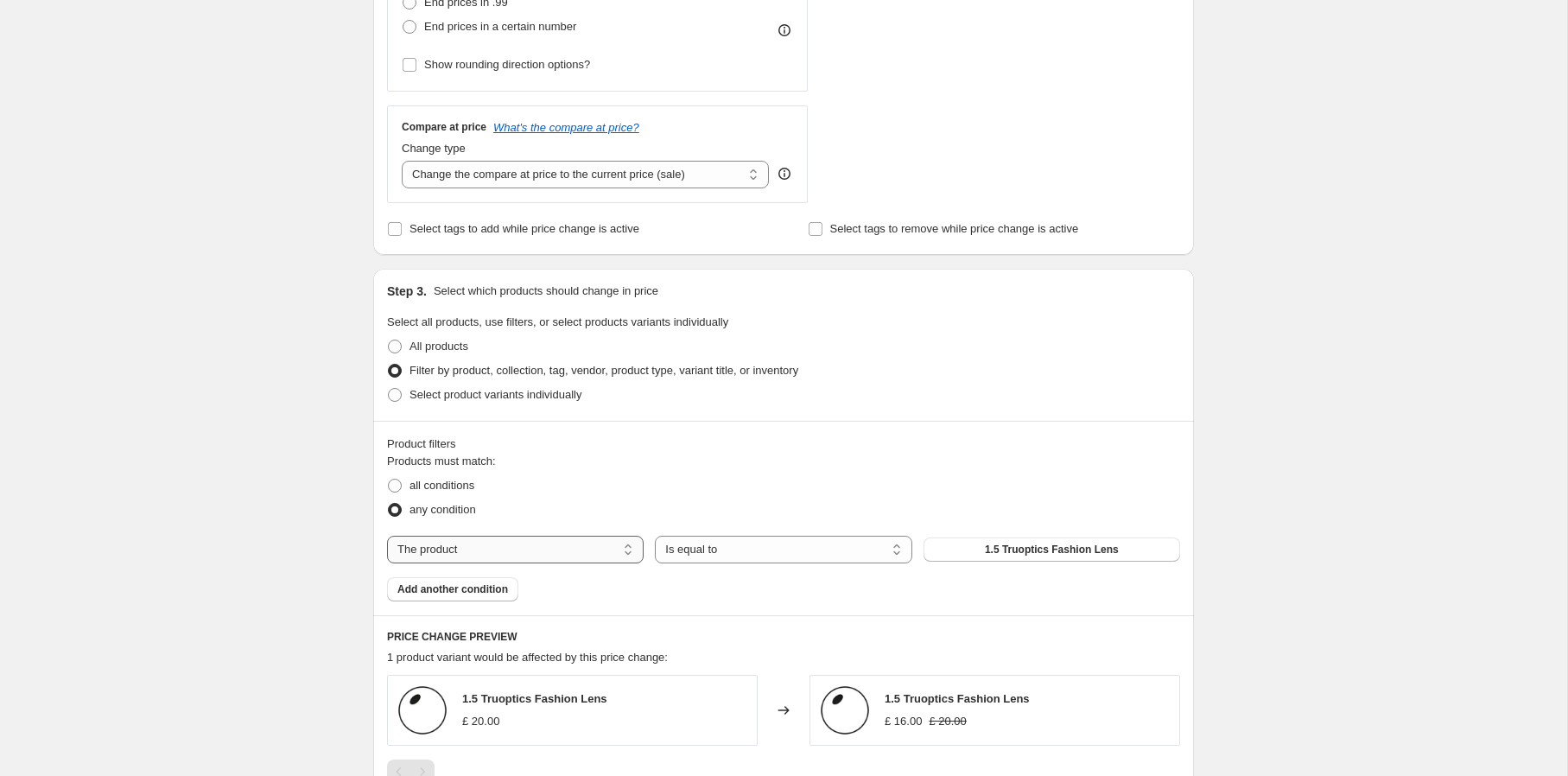
click at [567, 549] on select "The product The product's collection The product's tag The product's vendor The…" at bounding box center [515, 549] width 257 height 28
select select "vendor"
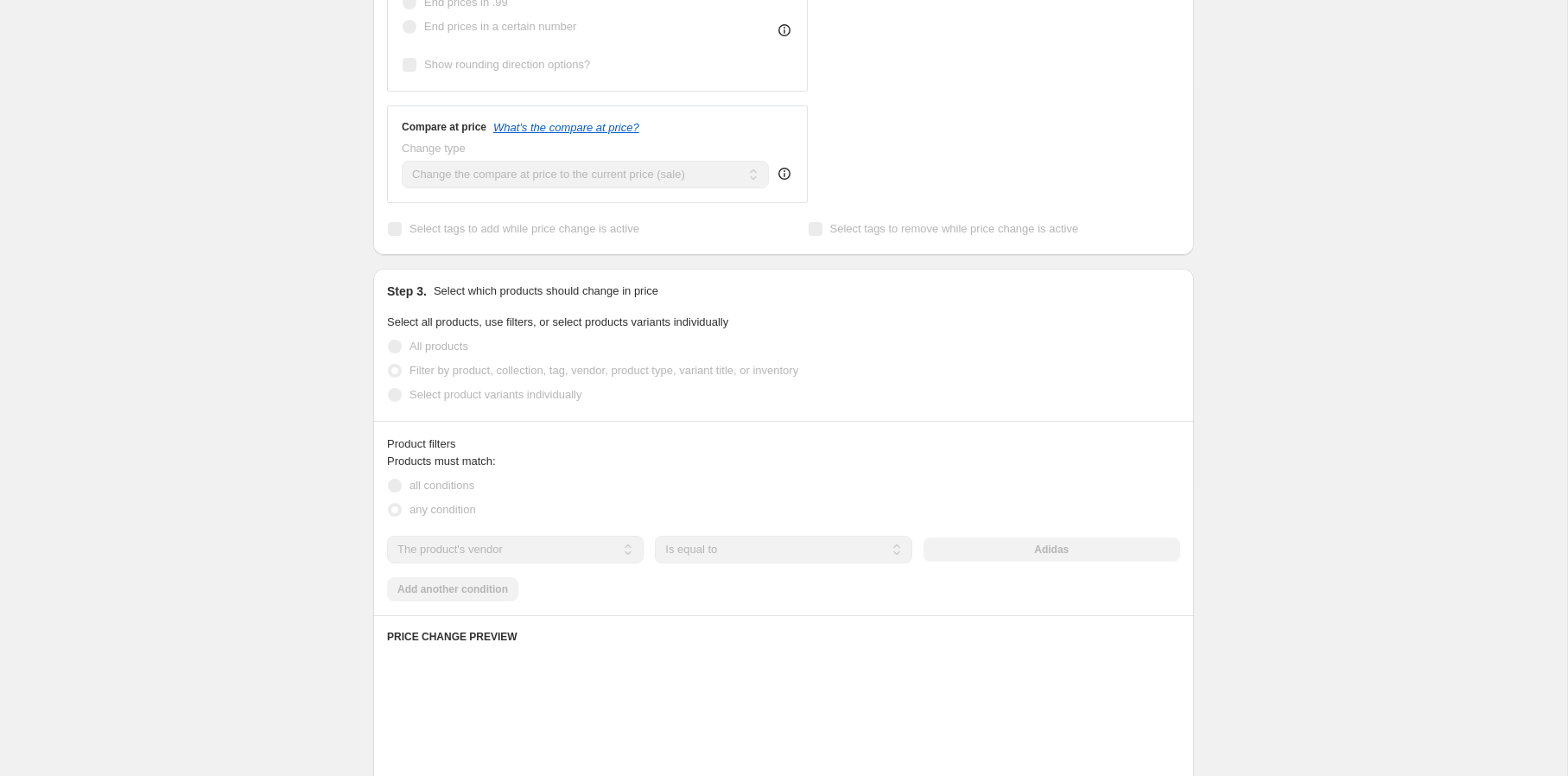
click at [1040, 551] on div "Adidas" at bounding box center [1051, 549] width 257 height 24
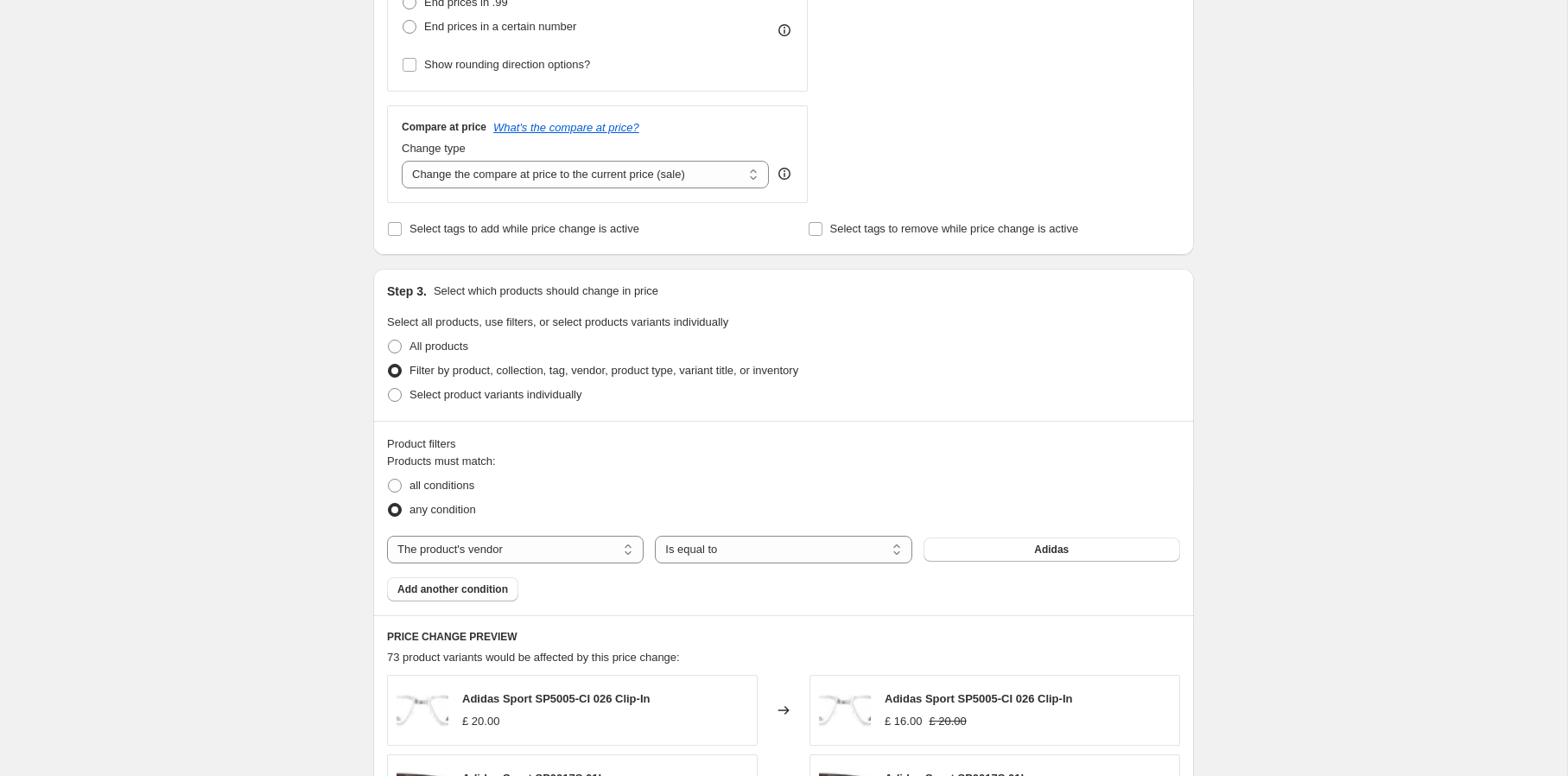
click at [1040, 551] on span "Adidas" at bounding box center [1052, 550] width 35 height 14
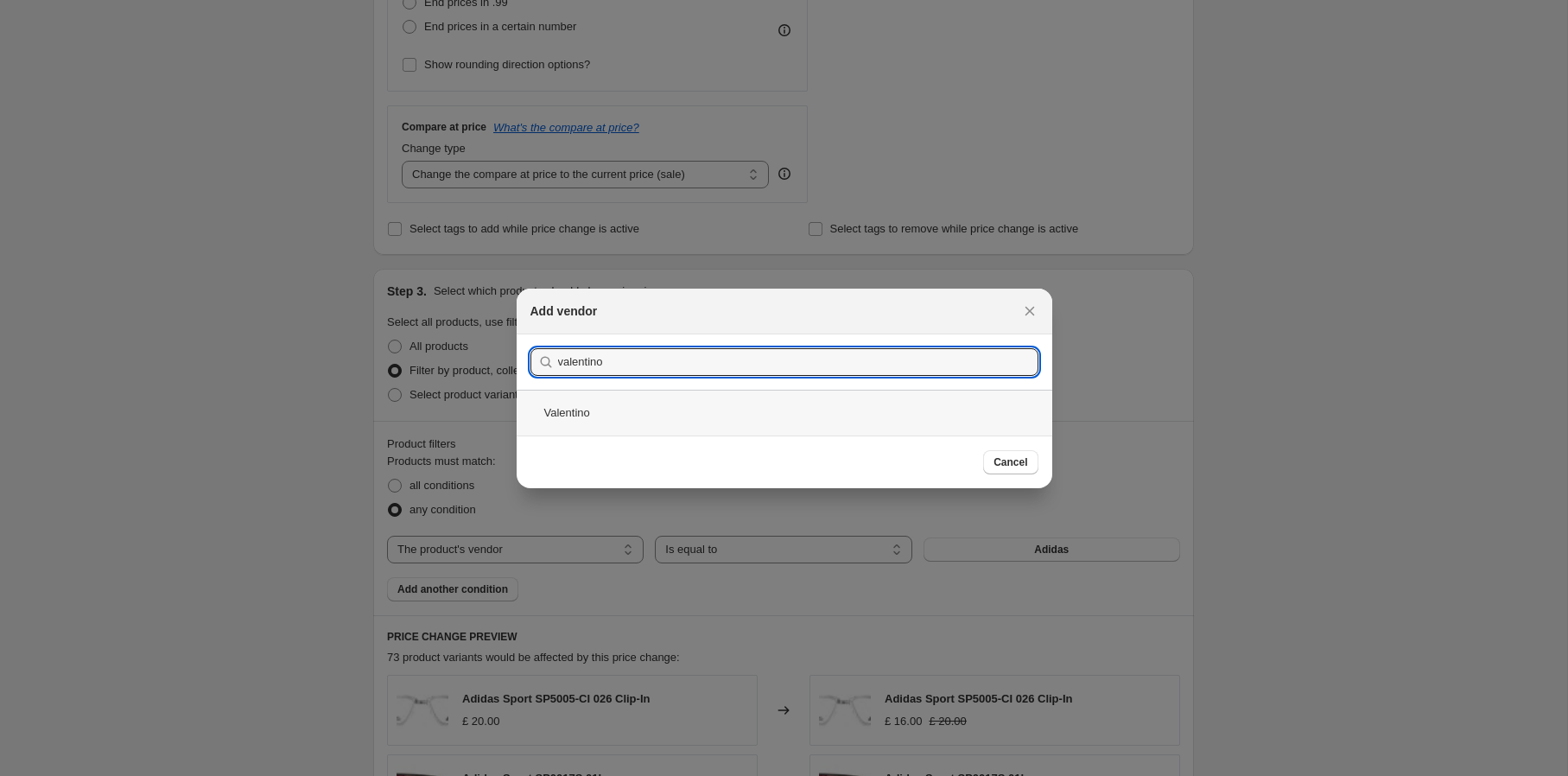
type input "valentino"
click at [763, 416] on div "Valentino" at bounding box center [784, 412] width 535 height 46
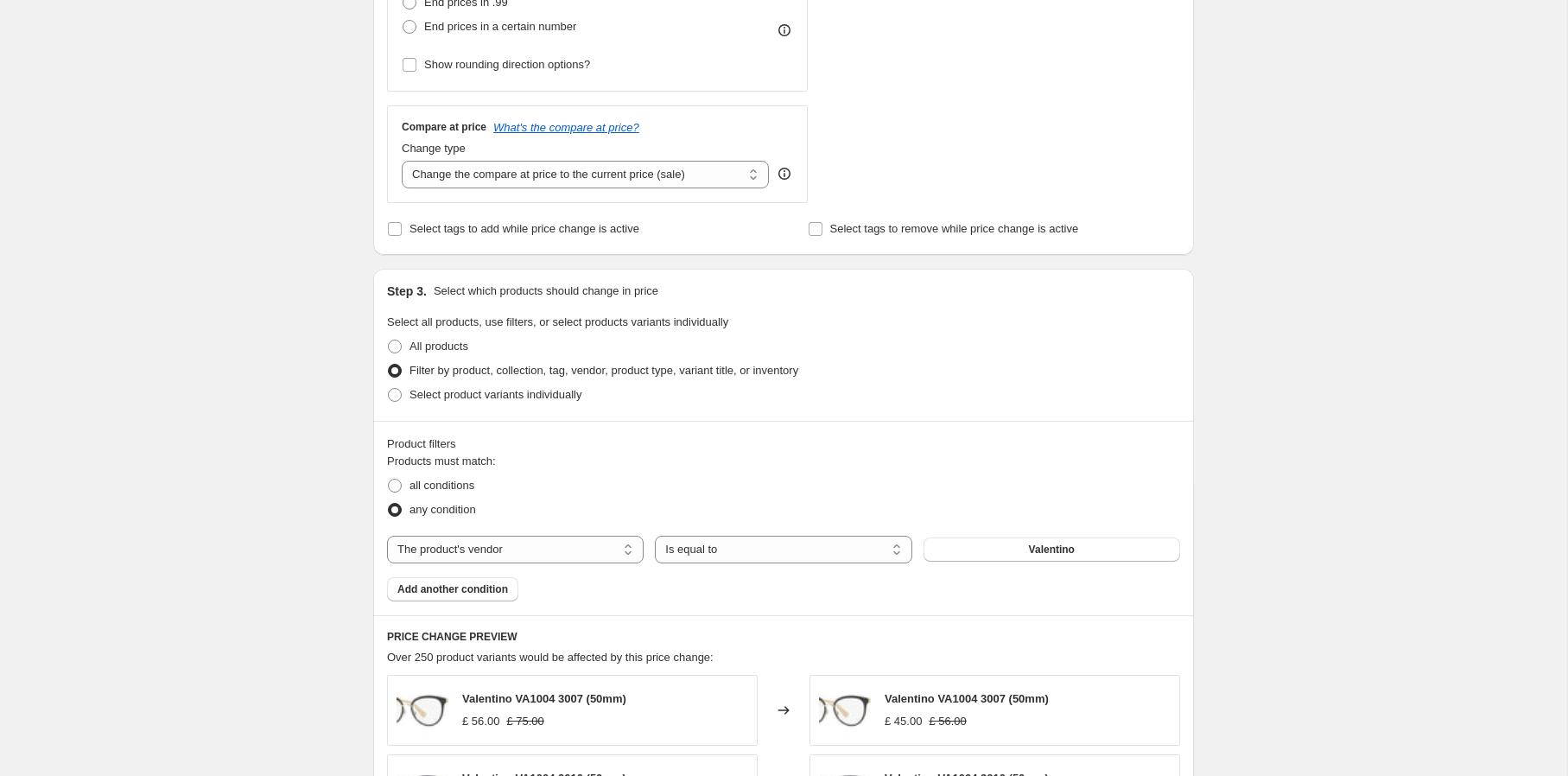
click at [477, 591] on span "Add another condition" at bounding box center [453, 590] width 111 height 14
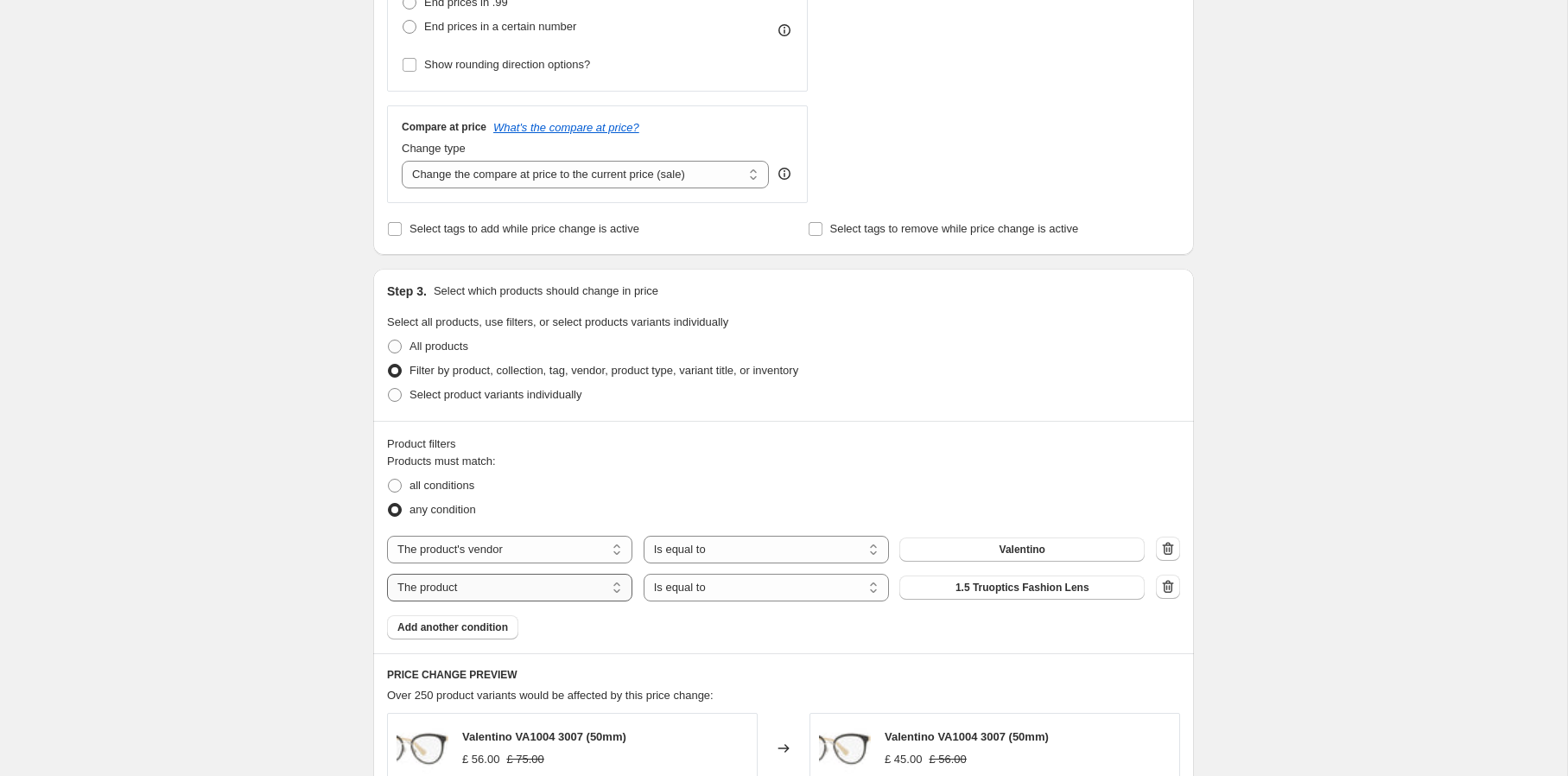
click at [478, 588] on select "The product The product's collection The product's tag The product's vendor The…" at bounding box center [509, 588] width 245 height 28
select select "vendor"
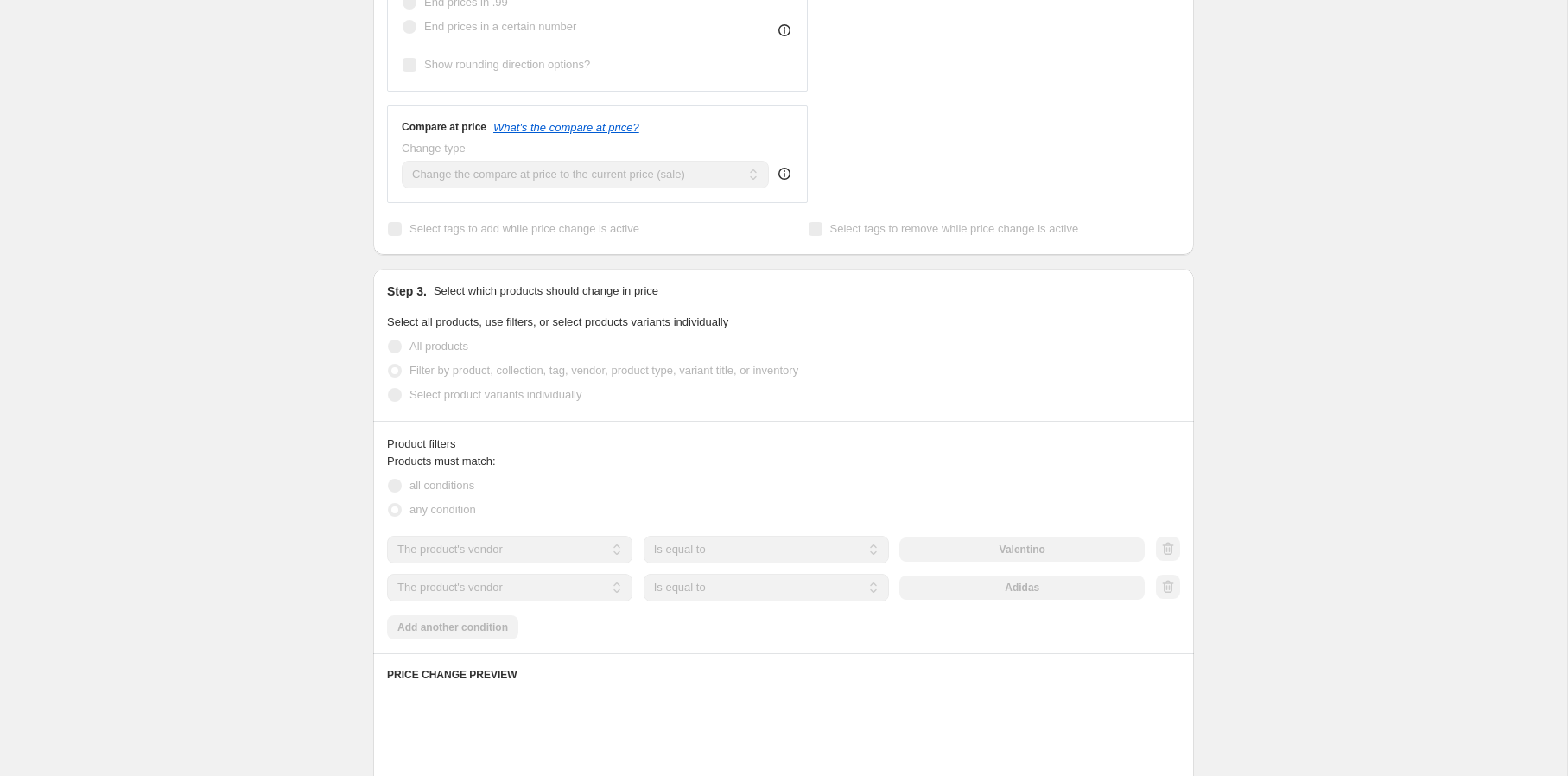
click at [950, 591] on div "Adidas" at bounding box center [1022, 587] width 245 height 24
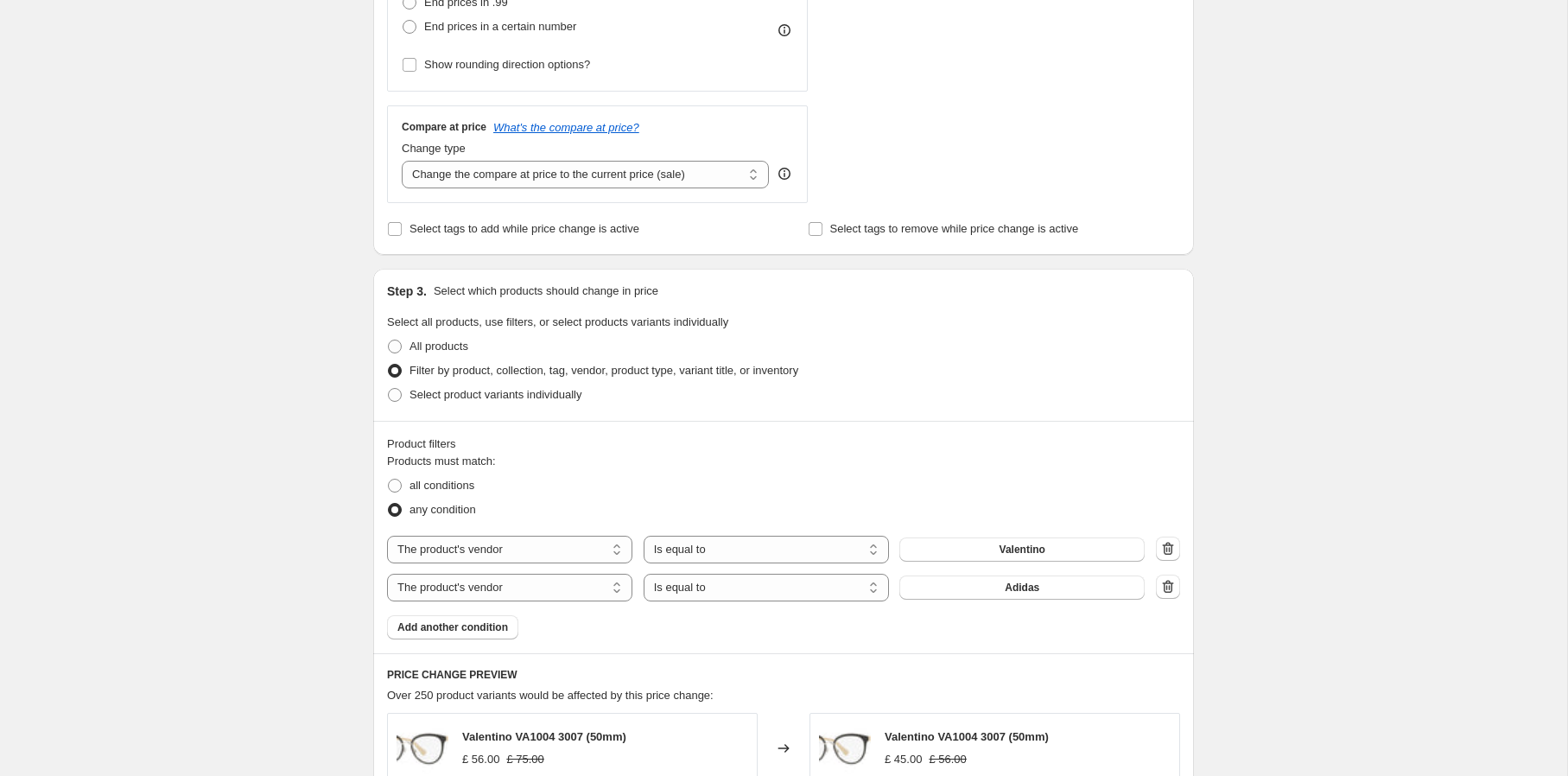
click at [950, 591] on button "Adidas" at bounding box center [1022, 587] width 245 height 24
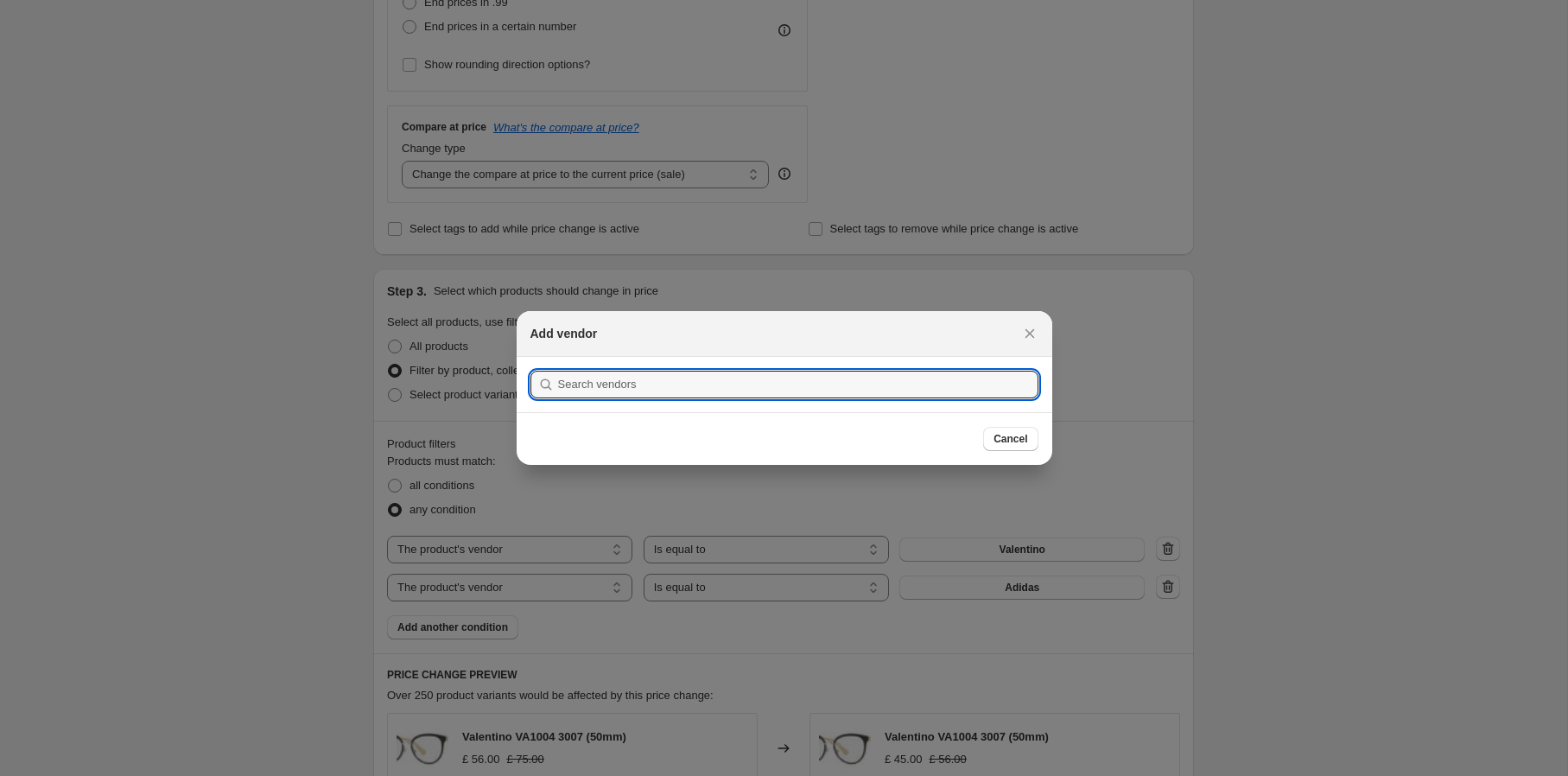
scroll to position [0, 0]
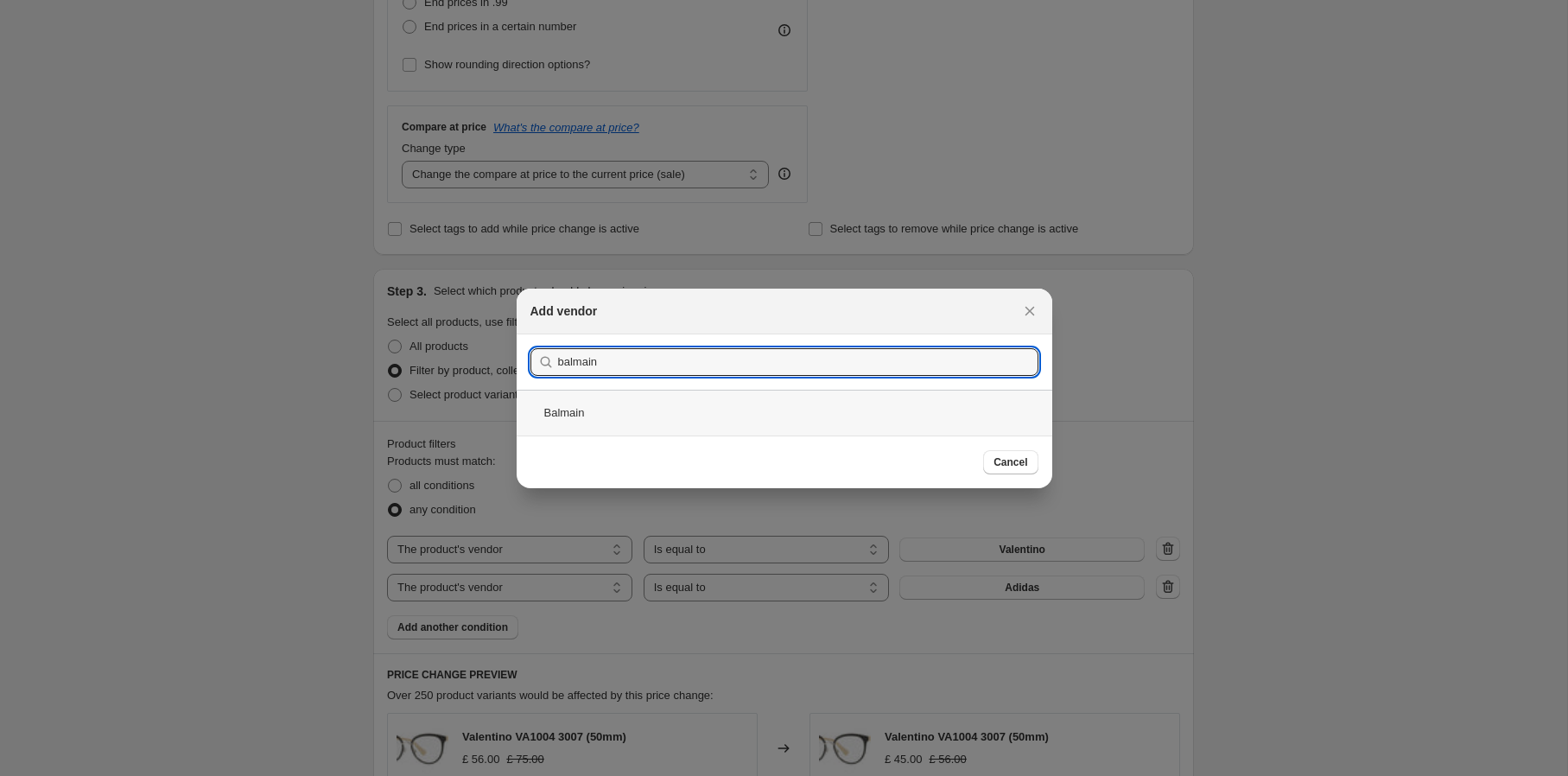
type input "balmain"
click at [691, 420] on div "Balmain" at bounding box center [784, 412] width 535 height 46
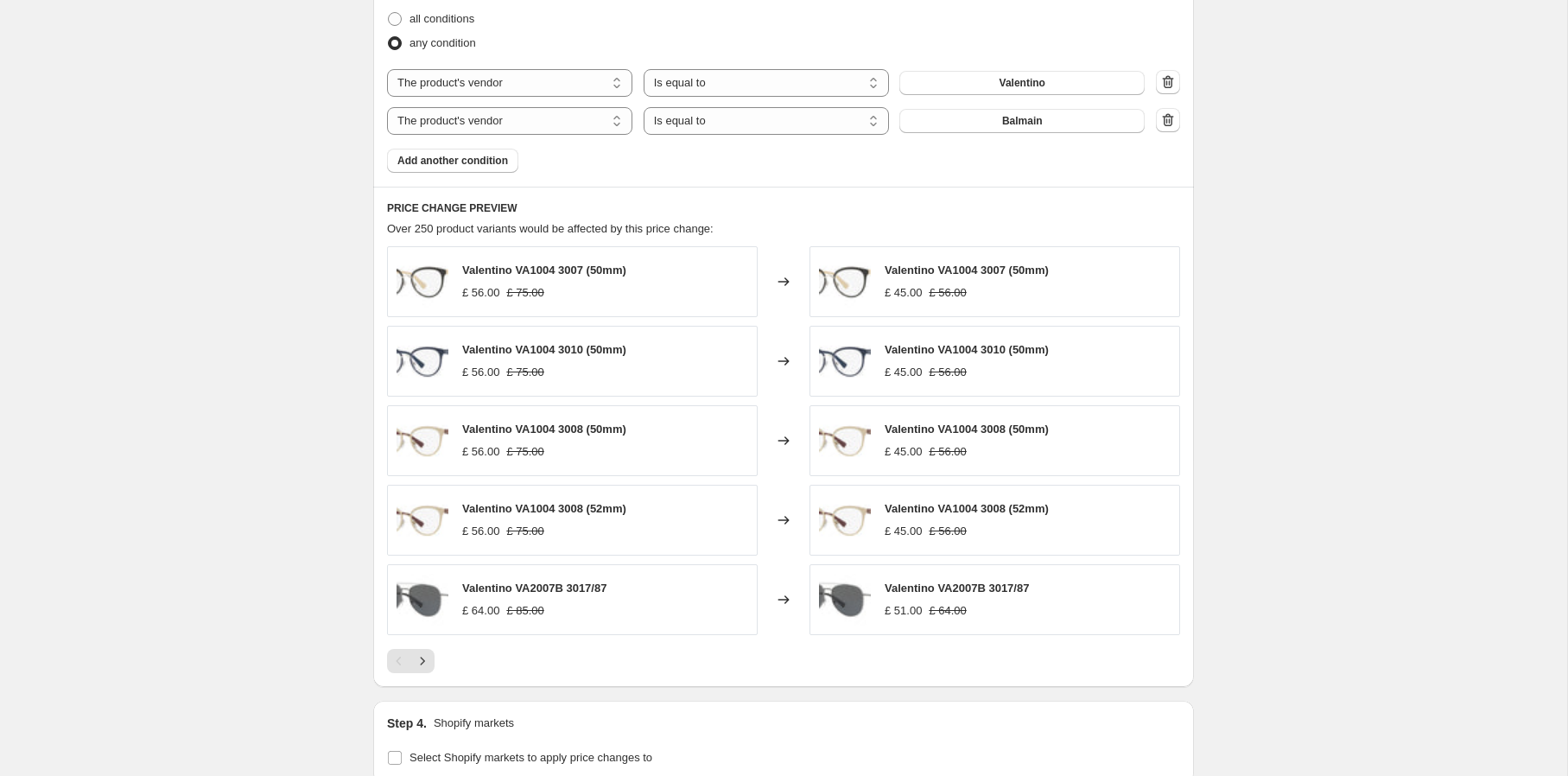
scroll to position [1280, 0]
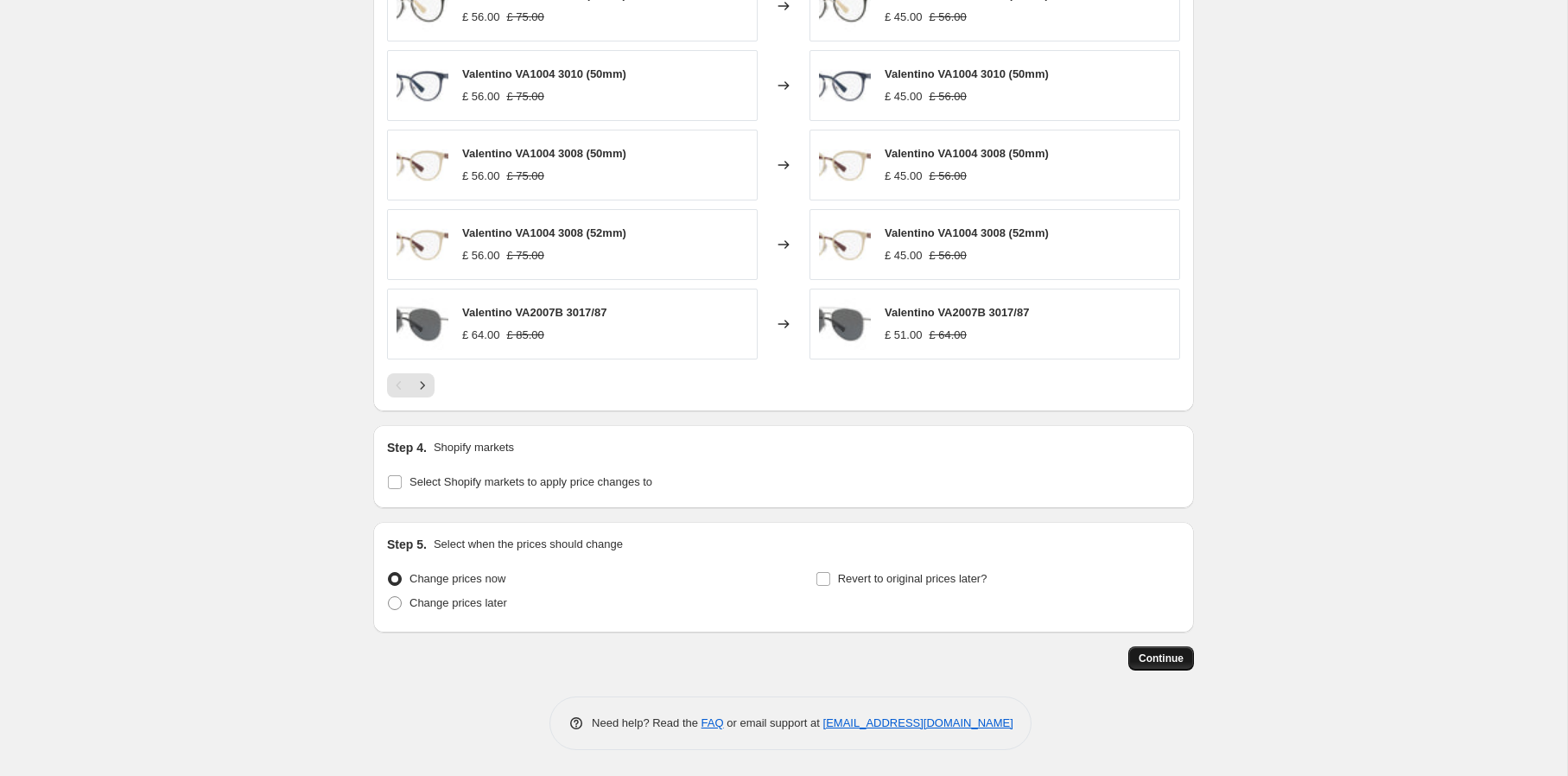
click at [1146, 660] on span "Continue" at bounding box center [1161, 659] width 45 height 14
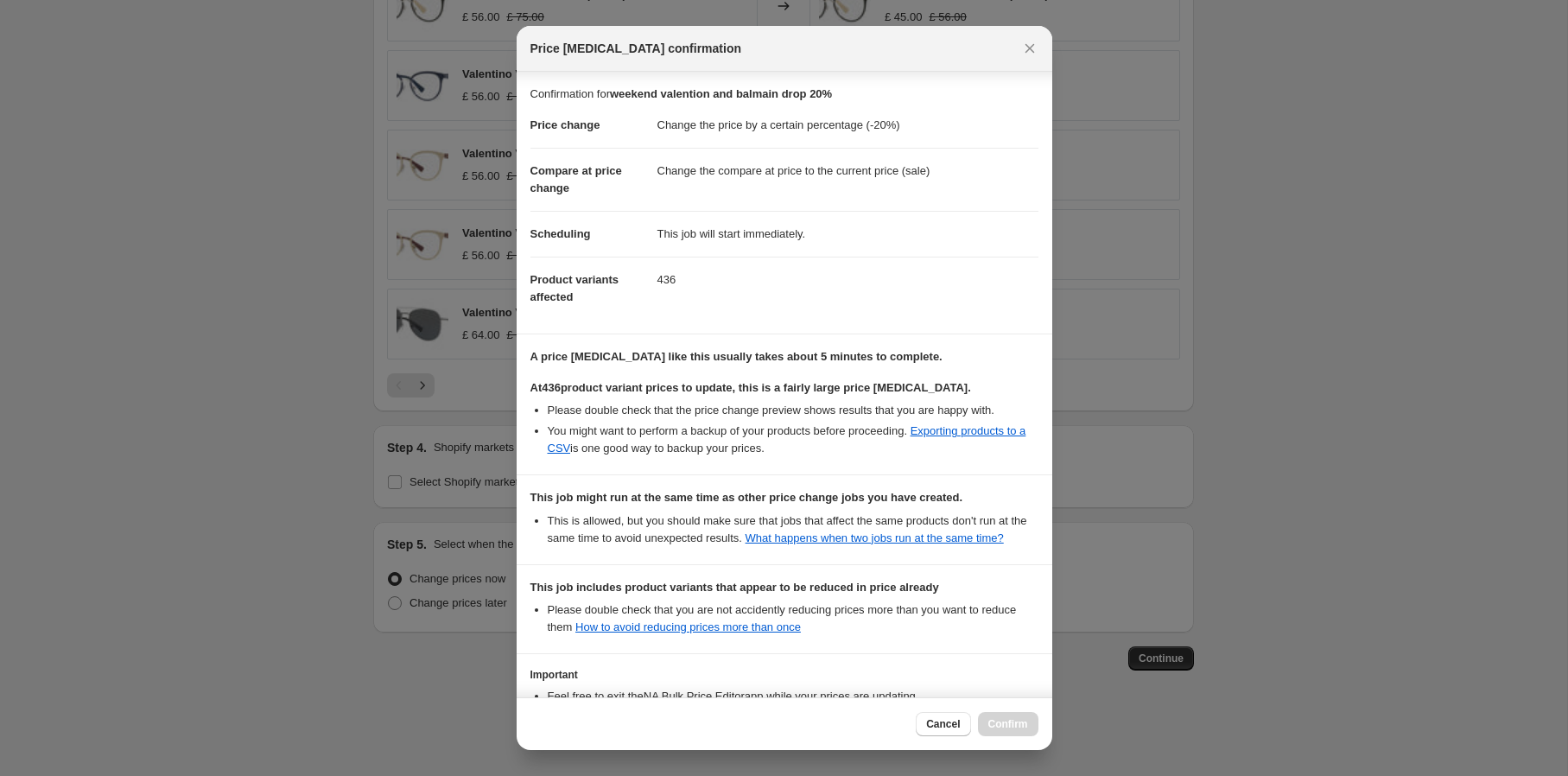
scroll to position [171, 0]
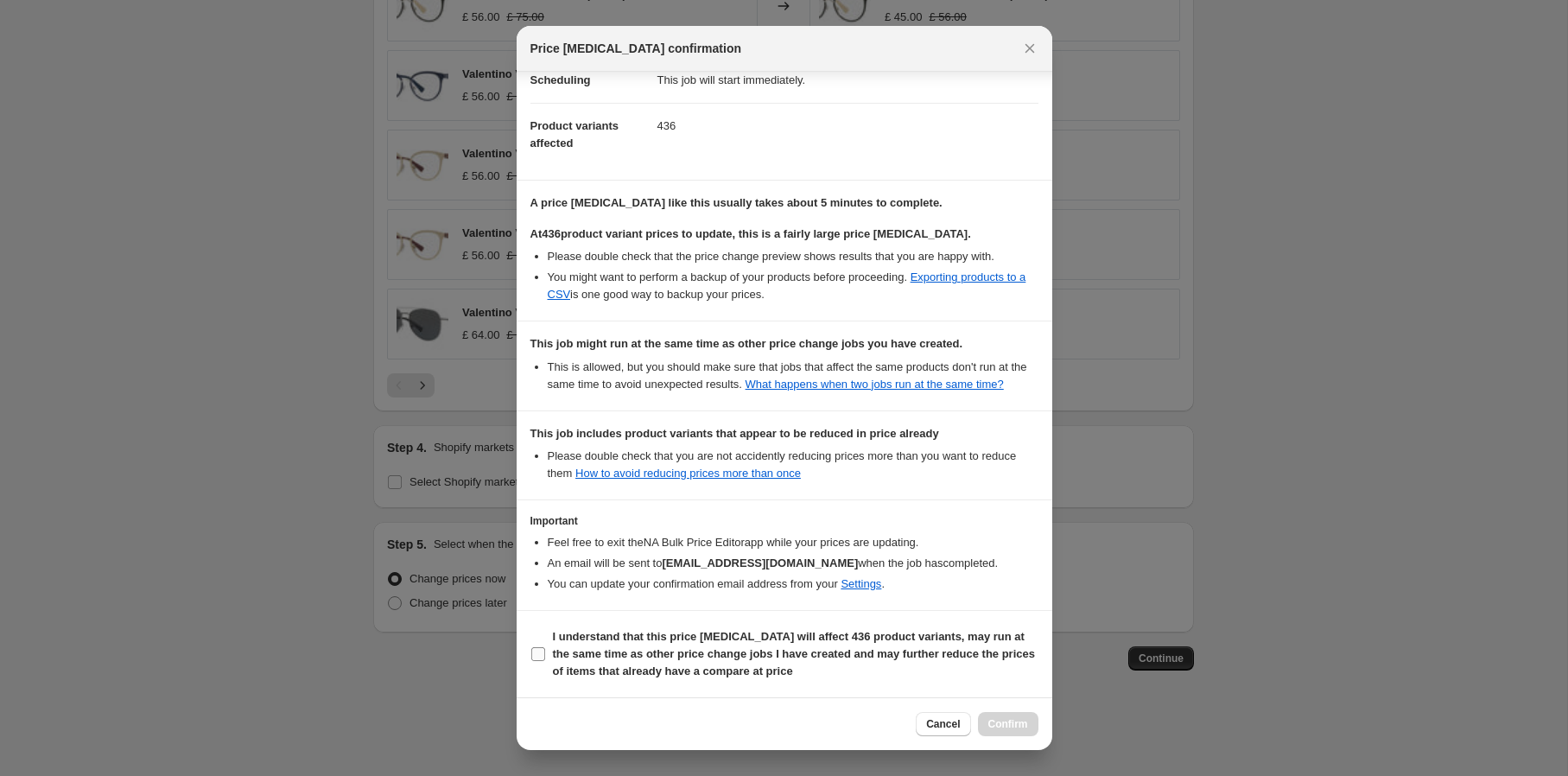
drag, startPoint x: 662, startPoint y: 642, endPoint x: 714, endPoint y: 646, distance: 52.2
click at [662, 642] on b "I understand that this price change job will affect 436 product variants, may r…" at bounding box center [793, 654] width 482 height 48
click at [545, 647] on input "I understand that this price change job will affect 436 product variants, may r…" at bounding box center [538, 654] width 14 height 14
checkbox input "true"
click at [1011, 726] on span "Confirm" at bounding box center [1008, 725] width 40 height 14
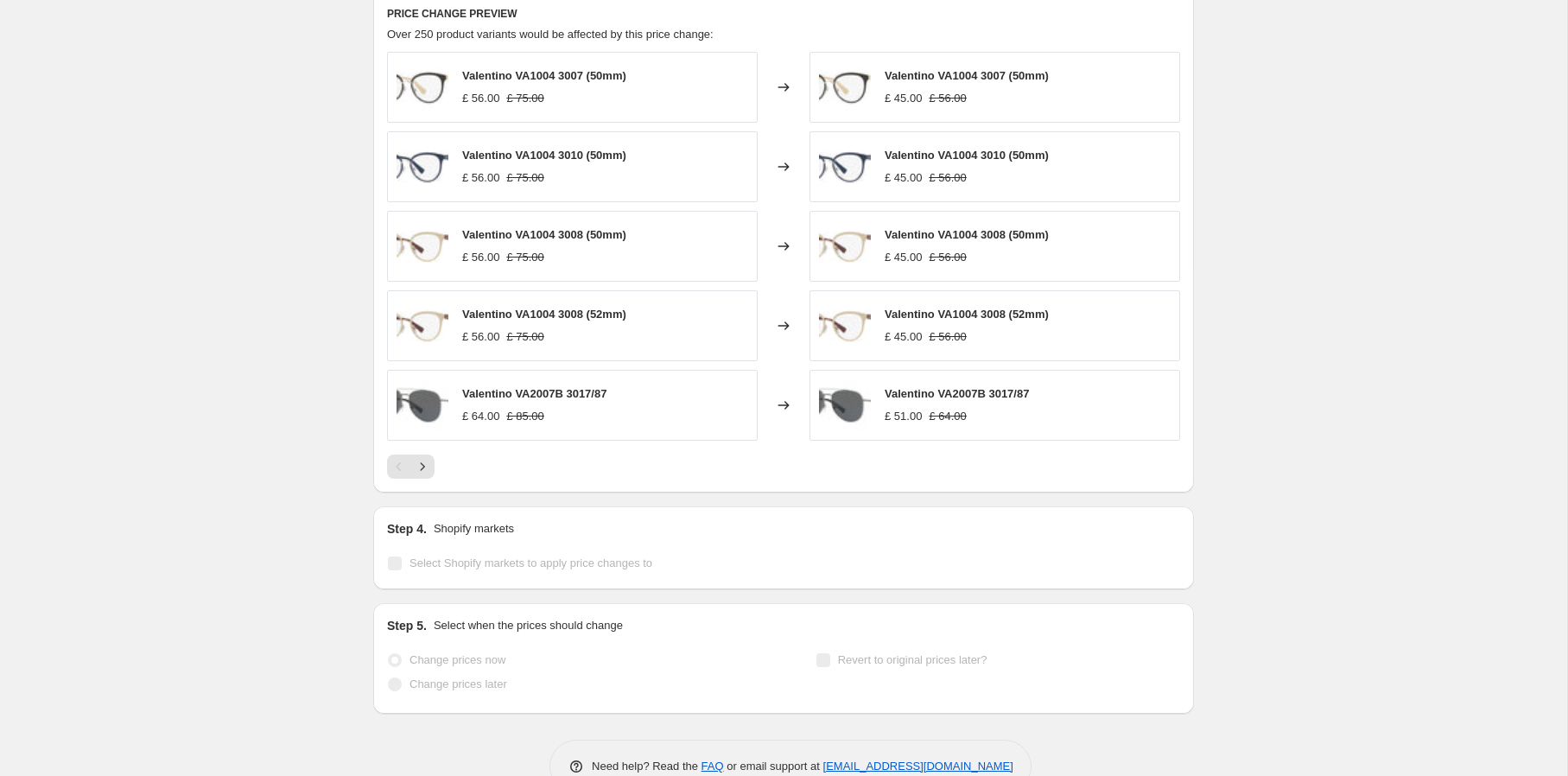
scroll to position [1324, 0]
select select "percentage"
select select "vendor"
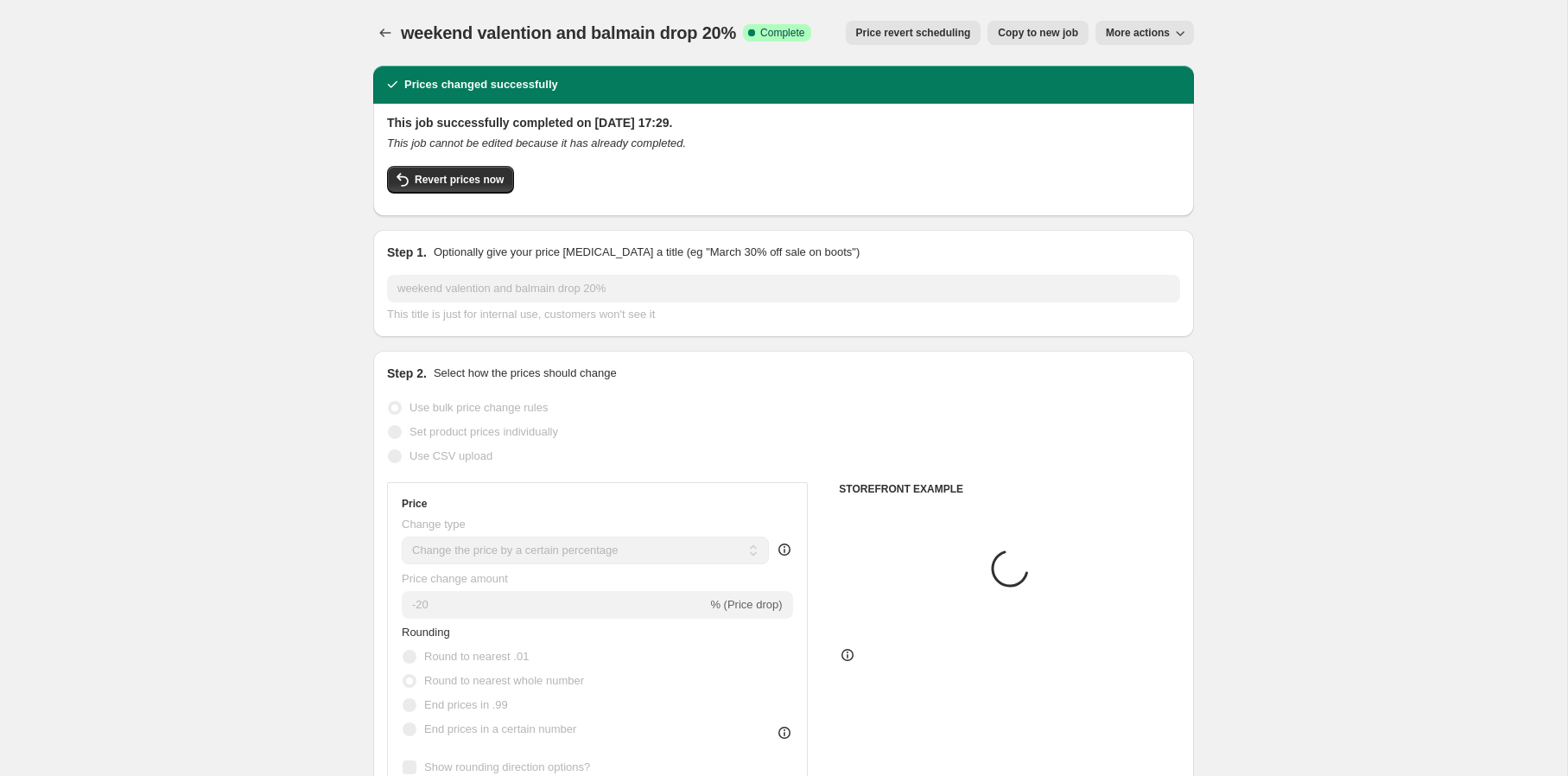
select select "percentage"
select select "vendor"
